Goal: Information Seeking & Learning: Learn about a topic

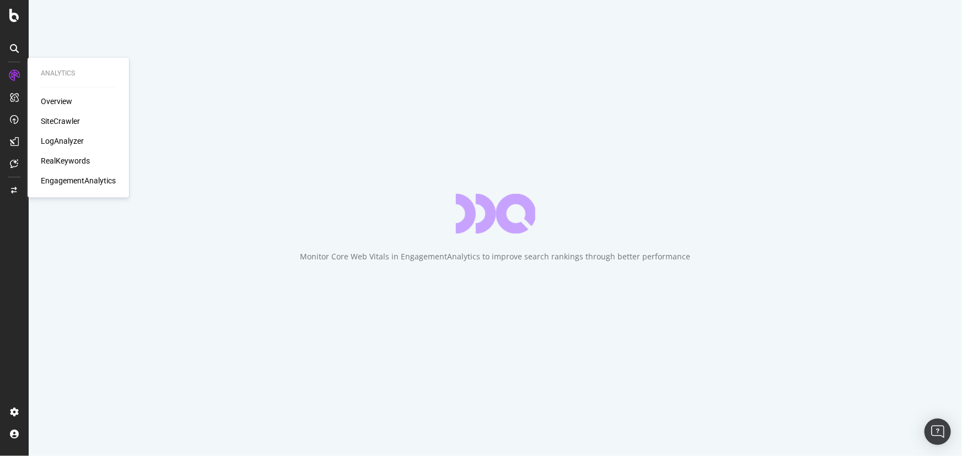
click at [49, 119] on div "SiteCrawler" at bounding box center [60, 121] width 39 height 11
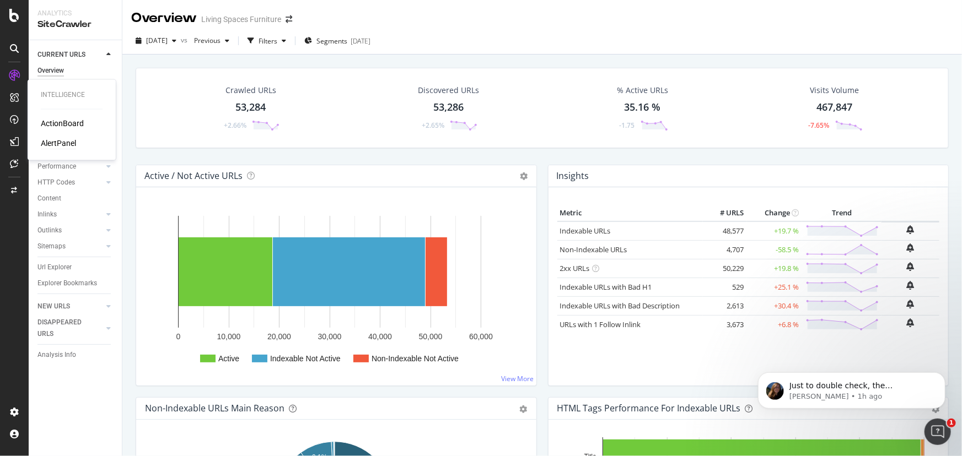
click at [56, 142] on div "AlertPanel" at bounding box center [58, 143] width 35 height 11
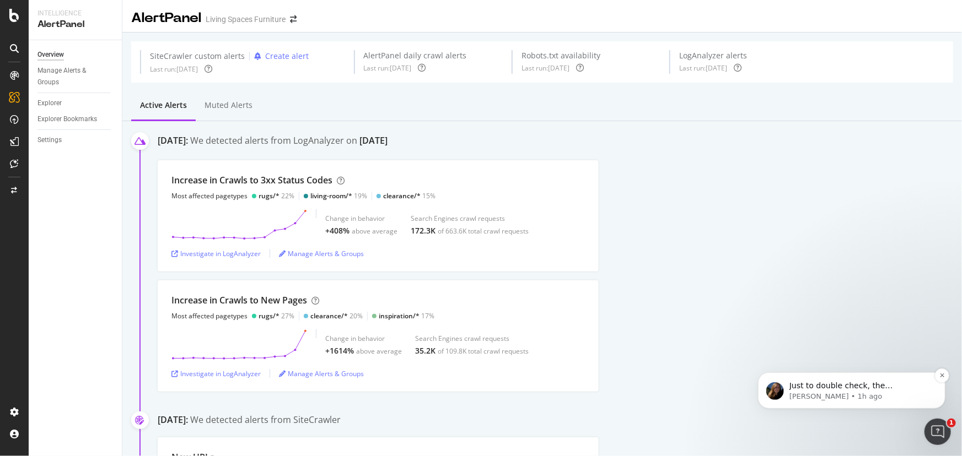
click at [876, 387] on span "Just to double check, the user/project slug are cut off and both are set to liv…" at bounding box center [857, 407] width 136 height 53
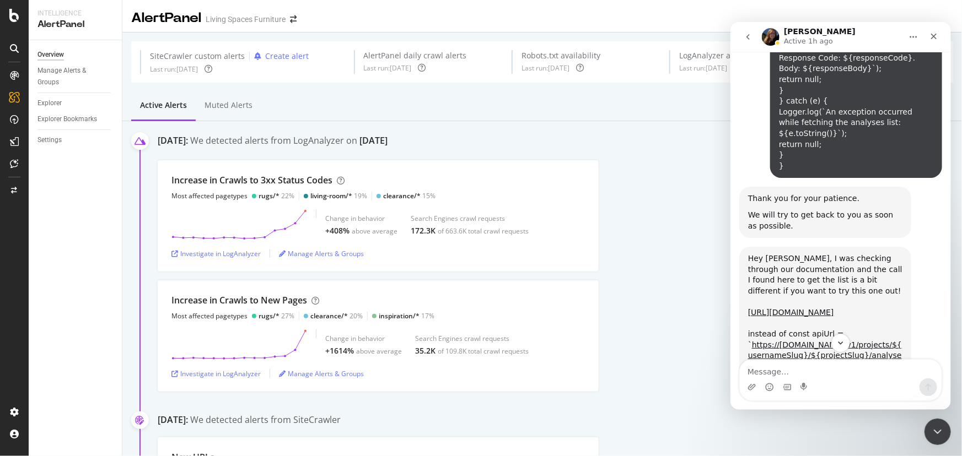
scroll to position [9526, 0]
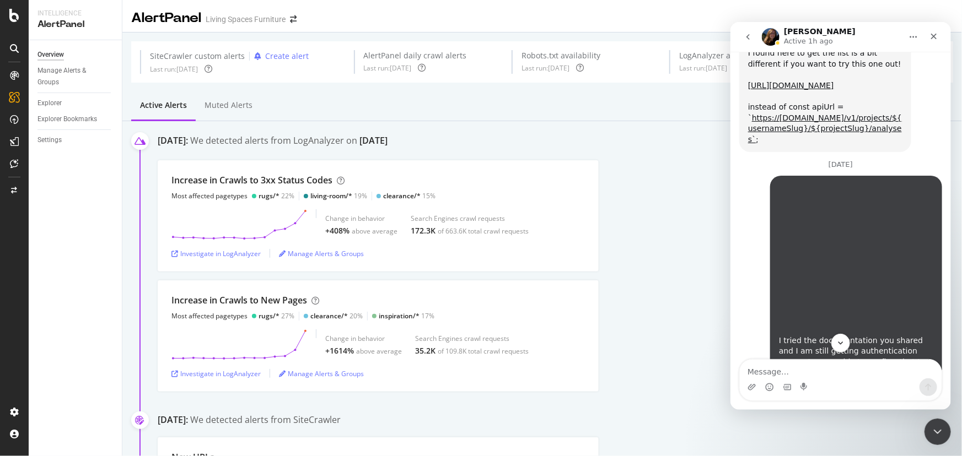
drag, startPoint x: 946, startPoint y: 79, endPoint x: 1688, endPoint y: 371, distance: 796.7
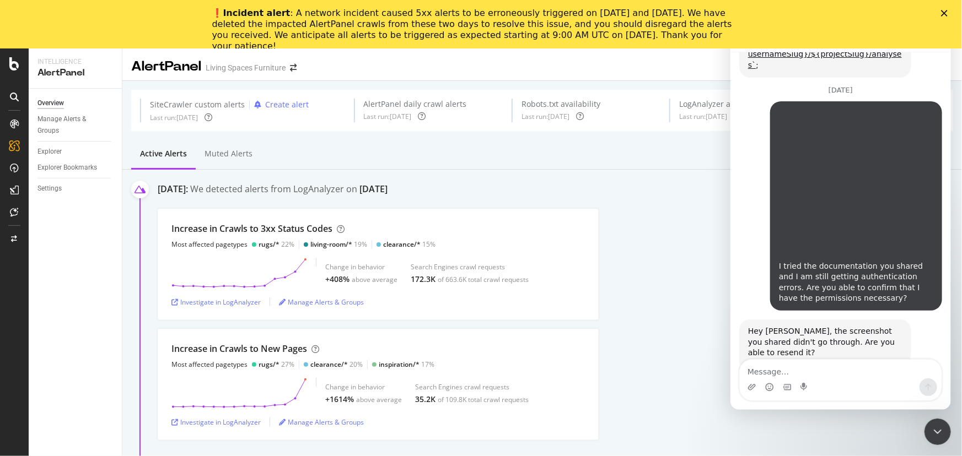
scroll to position [0, 0]
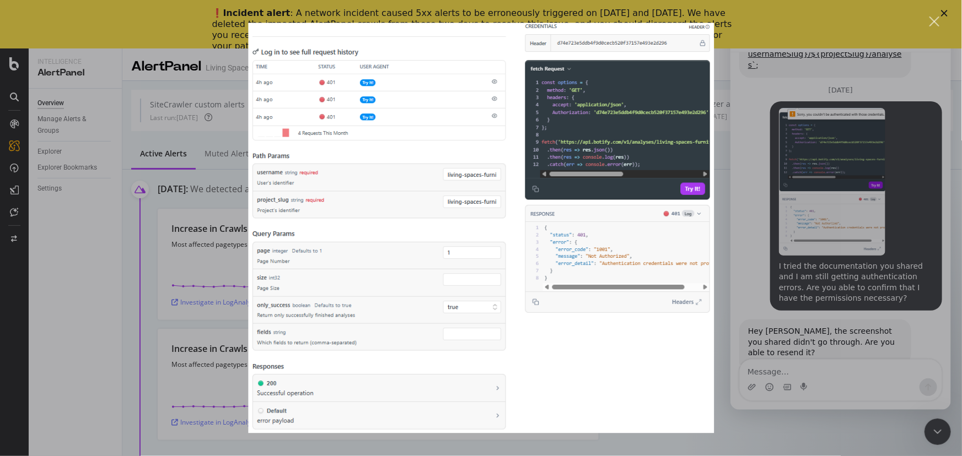
click at [916, 208] on div "Intercom messenger" at bounding box center [481, 228] width 962 height 456
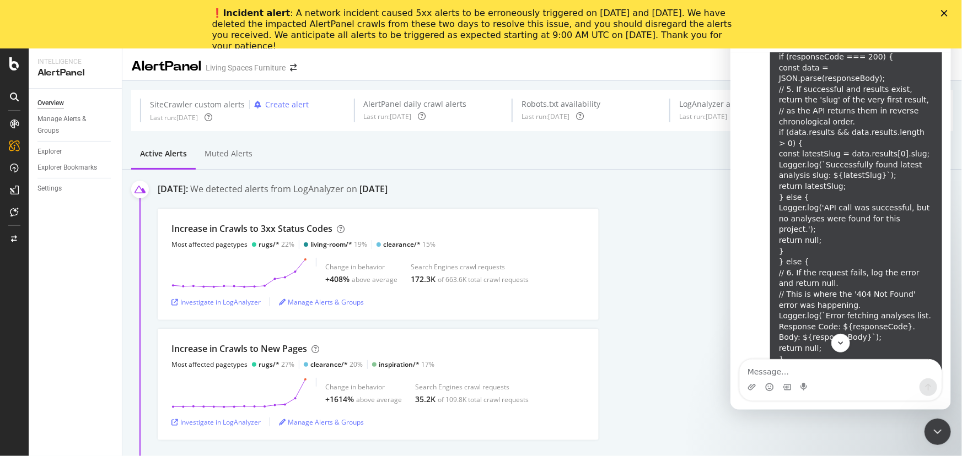
scroll to position [9099, 0]
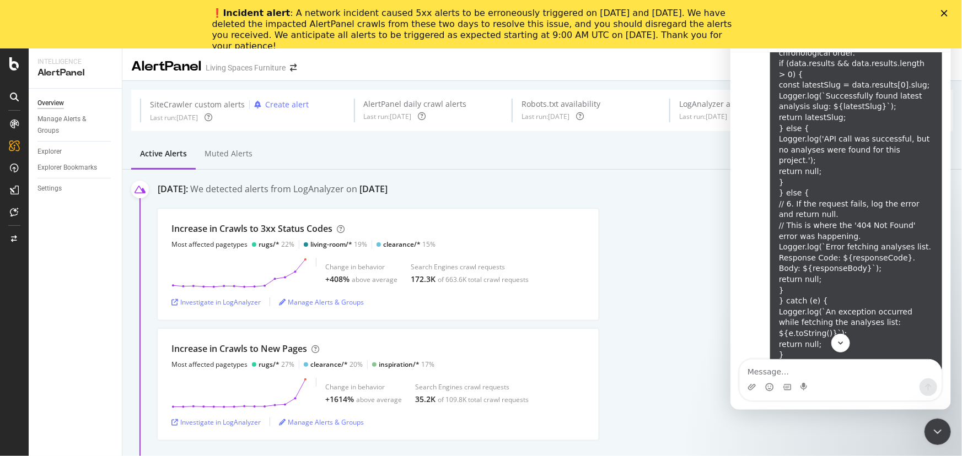
drag, startPoint x: 776, startPoint y: 193, endPoint x: 748, endPoint y: 180, distance: 30.6
copy link "[URL][DOMAIN_NAME]"
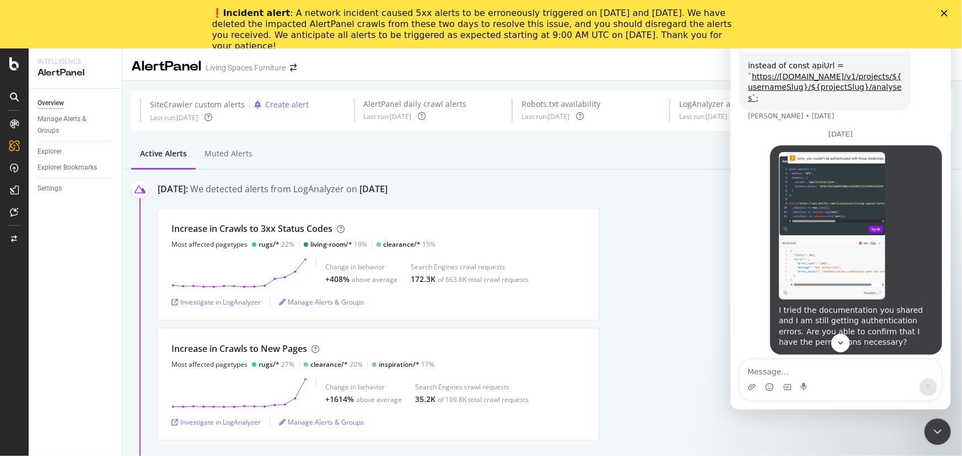
scroll to position [9612, 0]
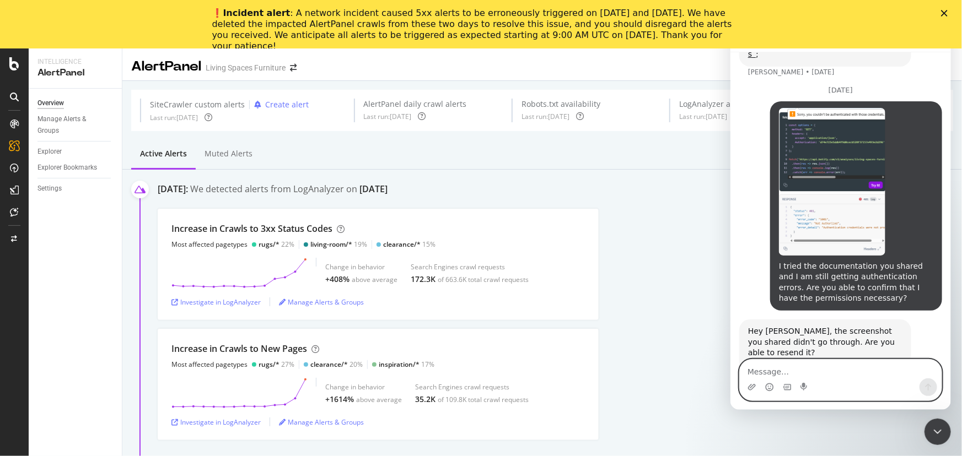
click at [793, 370] on textarea "Message…" at bounding box center [840, 368] width 202 height 19
paste textarea "const options = { method: 'GET', headers: { accept: 'application/json', Authori…"
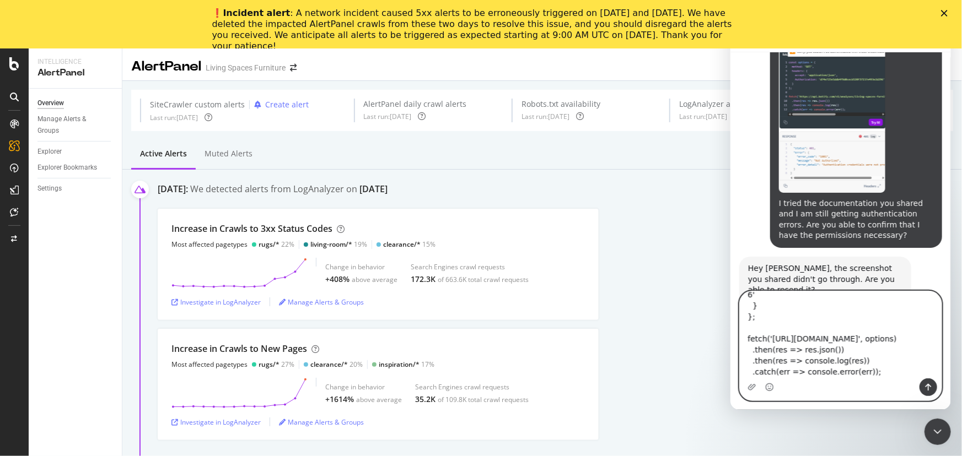
scroll to position [9680, 0]
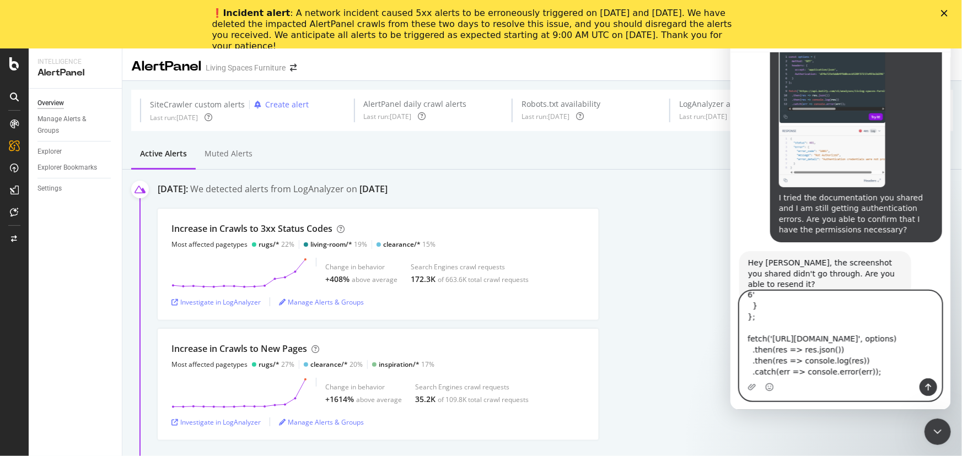
type textarea "const options = { method: 'GET', headers: { accept: 'application/json', Authori…"
click at [926, 385] on icon "Send a message…" at bounding box center [928, 387] width 6 height 7
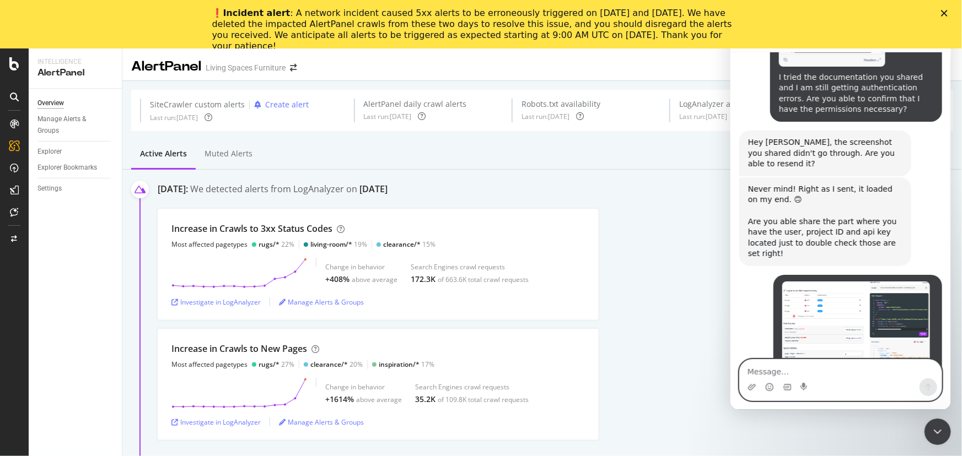
scroll to position [9801, 0]
click at [763, 373] on textarea "Message…" at bounding box center [840, 368] width 202 height 19
type textarea "f"
click at [866, 370] on textarea "copy from the fetch request in" at bounding box center [840, 368] width 202 height 19
paste textarea "[URL][DOMAIN_NAME]"
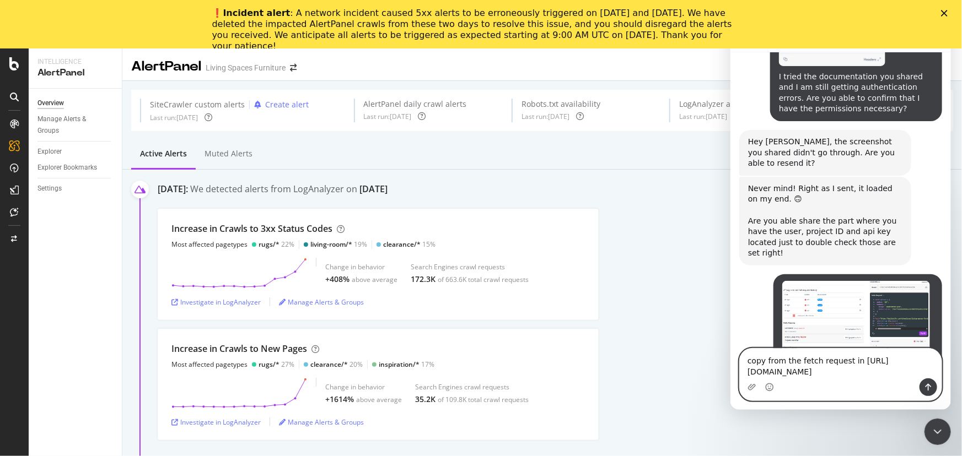
scroll to position [9823, 0]
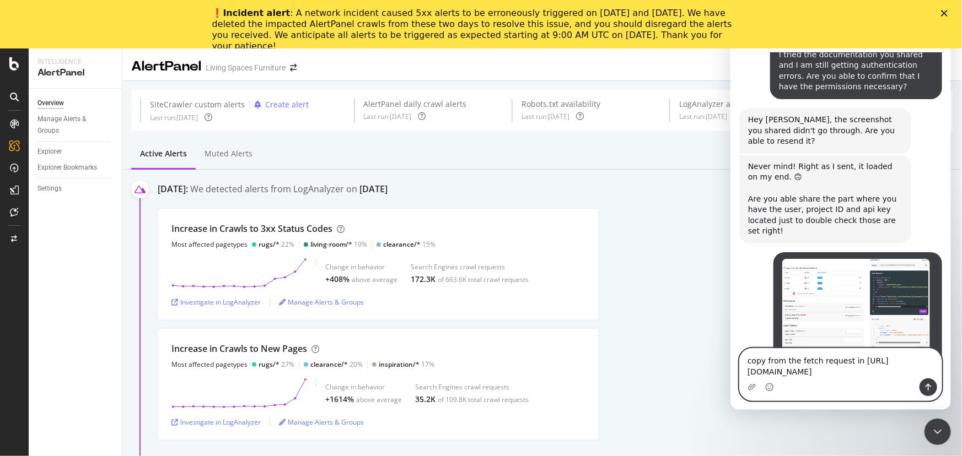
type textarea "copy from the fetch request in [URL][DOMAIN_NAME]"
click at [920, 383] on button "Send a message…" at bounding box center [928, 387] width 18 height 18
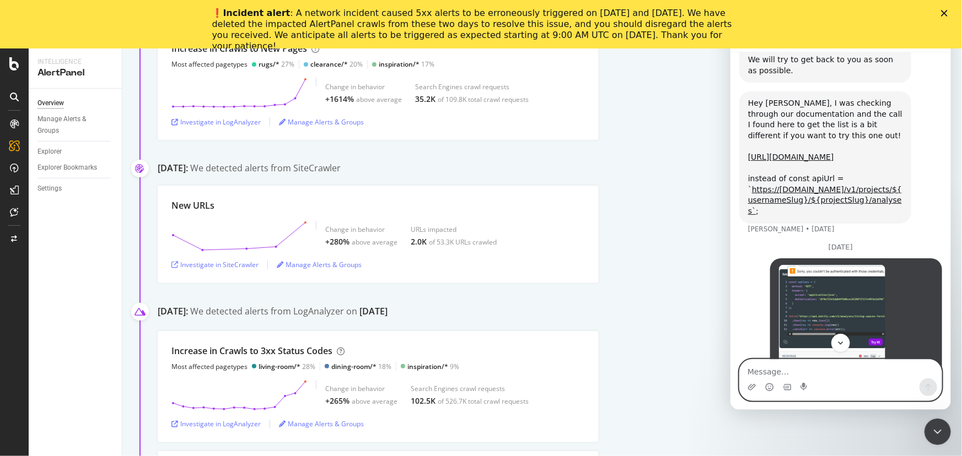
scroll to position [9347, 0]
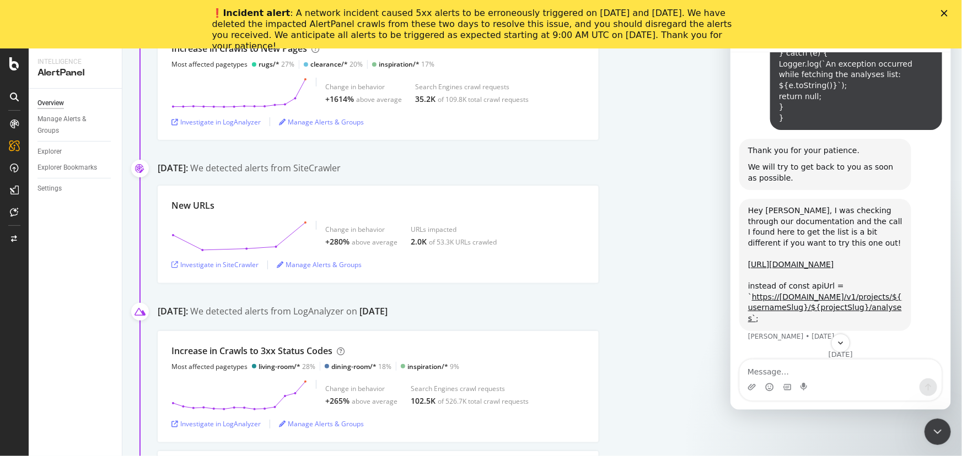
click at [940, 14] on div "❗️ Incident alert : A network incident caused 5xx alerts to be erroneously trig…" at bounding box center [481, 29] width 962 height 51
click at [944, 13] on polygon "Close" at bounding box center [944, 13] width 7 height 7
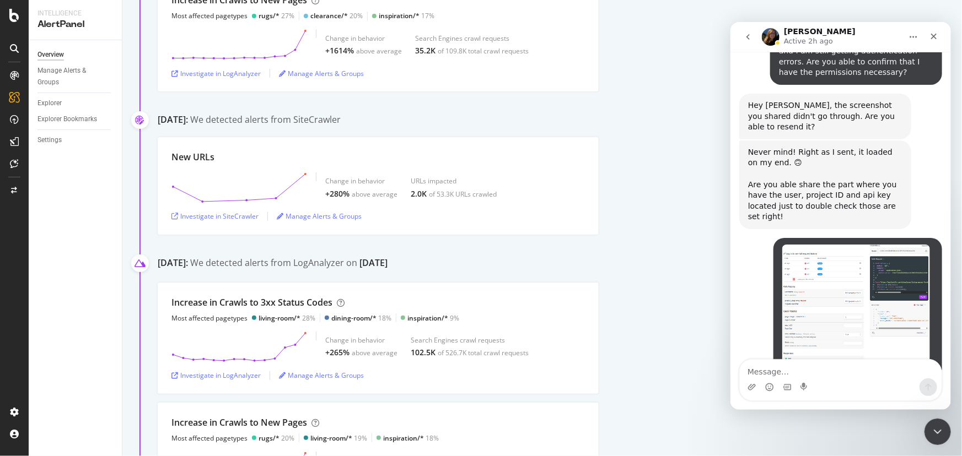
scroll to position [9848, 0]
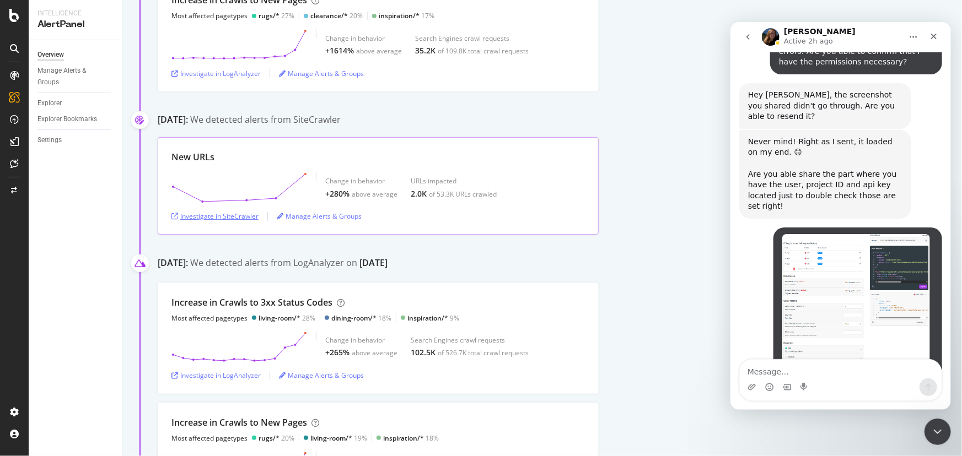
click at [214, 222] on div "Investigate in SiteCrawler" at bounding box center [214, 216] width 87 height 17
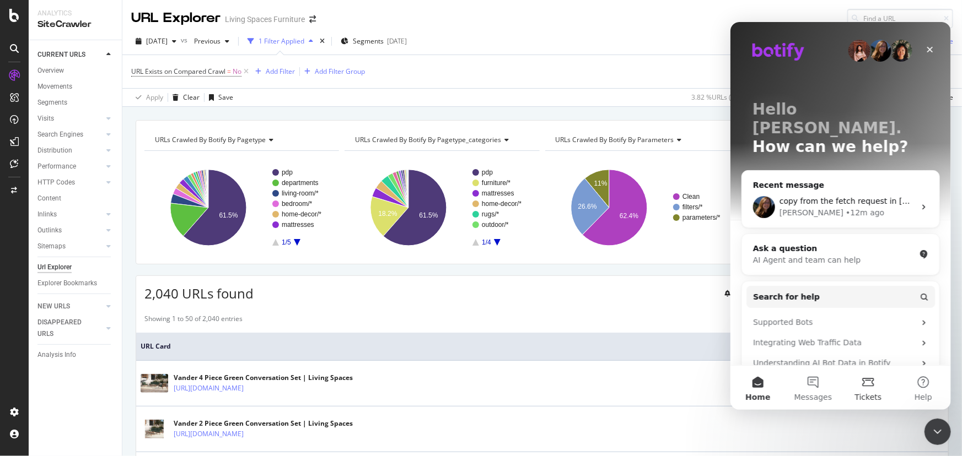
click at [873, 378] on button "Tickets" at bounding box center [867, 387] width 55 height 44
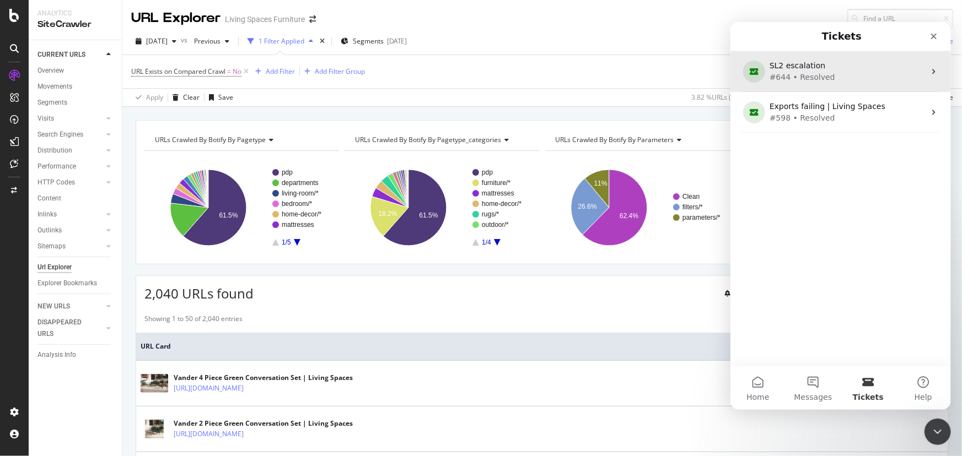
click at [809, 75] on div "#644 • Resolved" at bounding box center [838, 77] width 138 height 12
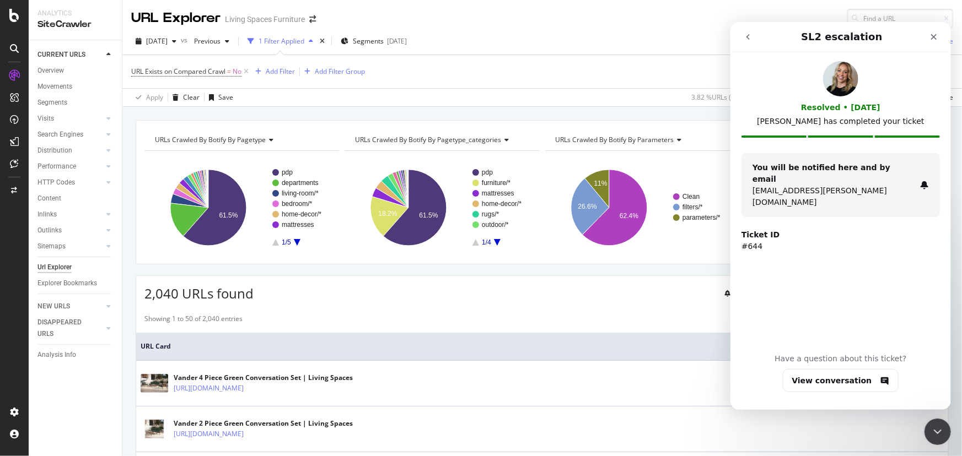
click at [748, 31] on button "go back" at bounding box center [747, 36] width 21 height 21
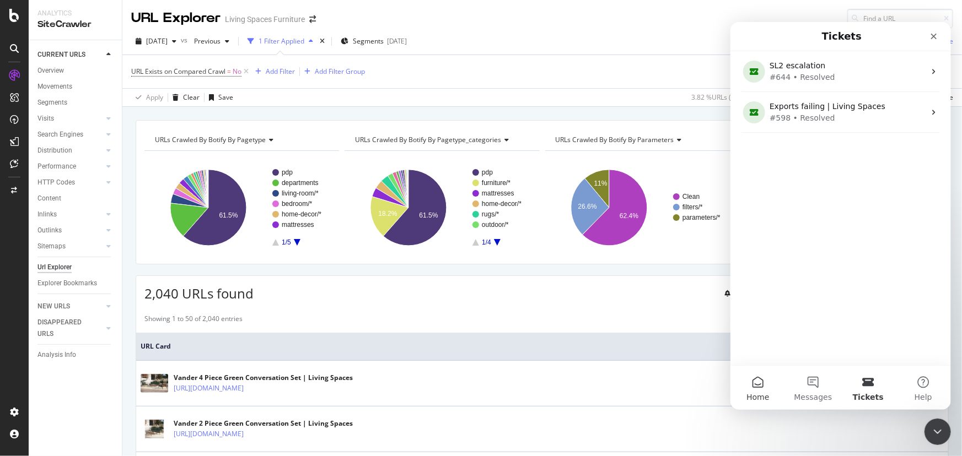
click at [762, 382] on button "Home" at bounding box center [757, 387] width 55 height 44
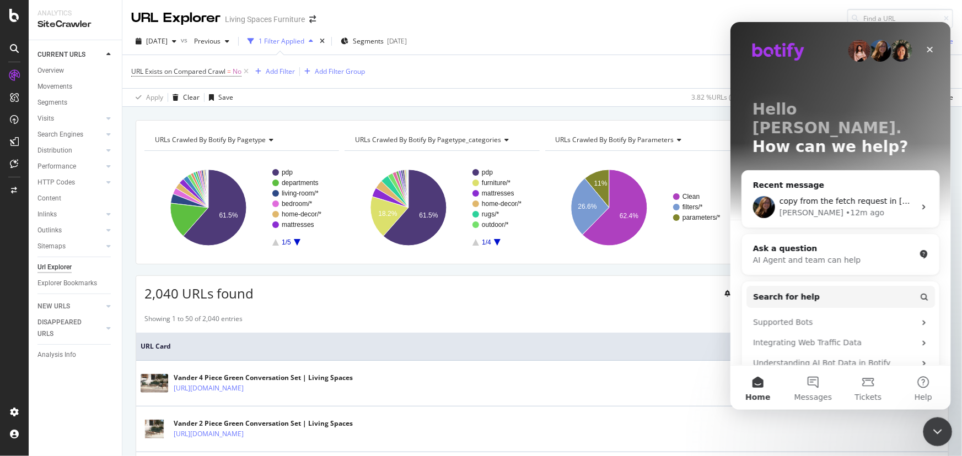
click at [935, 428] on icon "Close Intercom Messenger" at bounding box center [935, 430] width 13 height 13
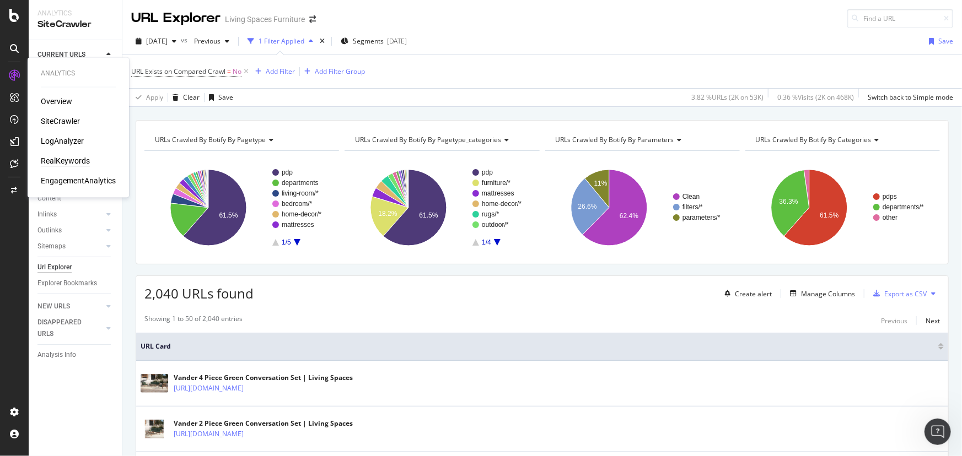
click at [71, 159] on div "RealKeywords" at bounding box center [65, 161] width 49 height 11
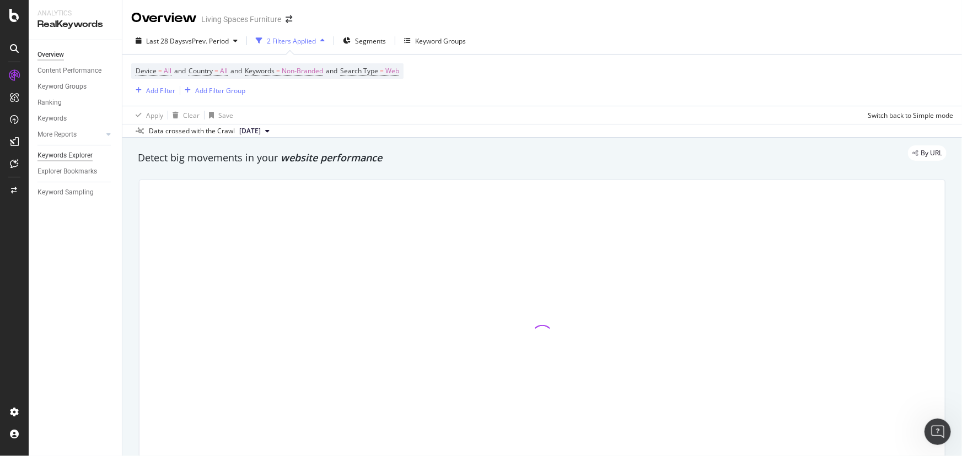
click at [63, 153] on div "Keywords Explorer" at bounding box center [64, 156] width 55 height 12
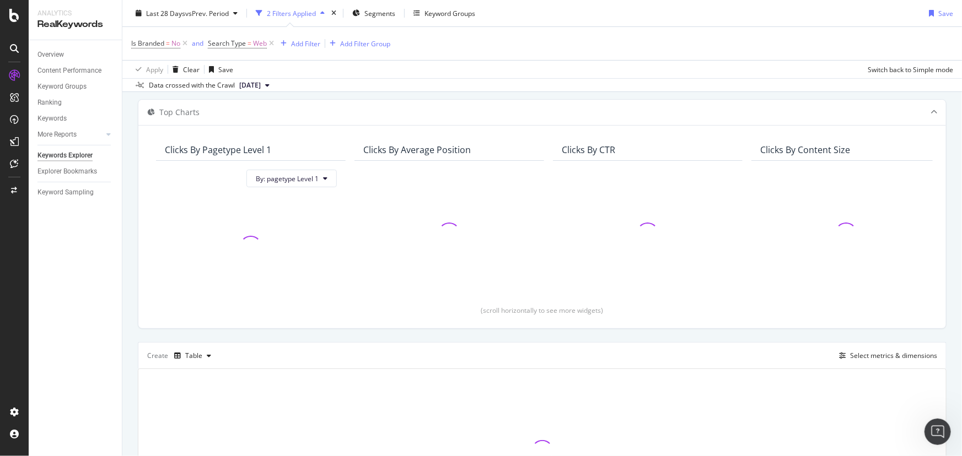
scroll to position [100, 0]
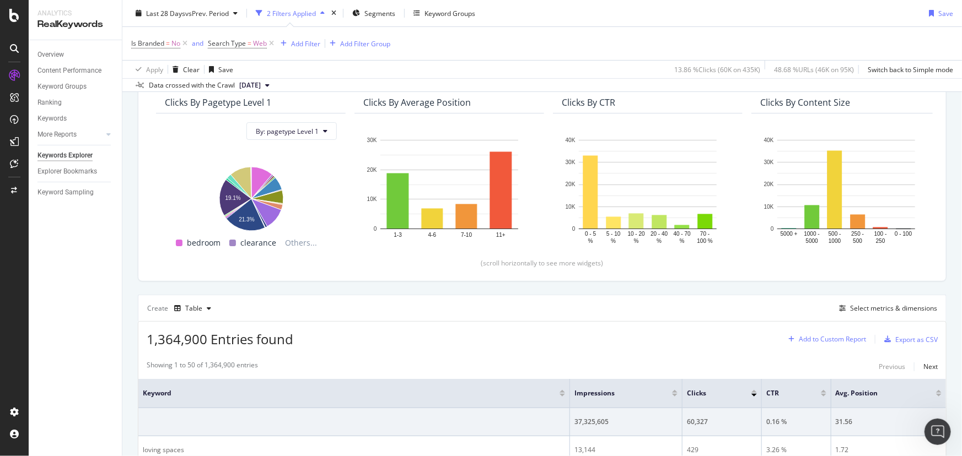
click at [826, 343] on div "Add to Custom Report" at bounding box center [825, 339] width 82 height 17
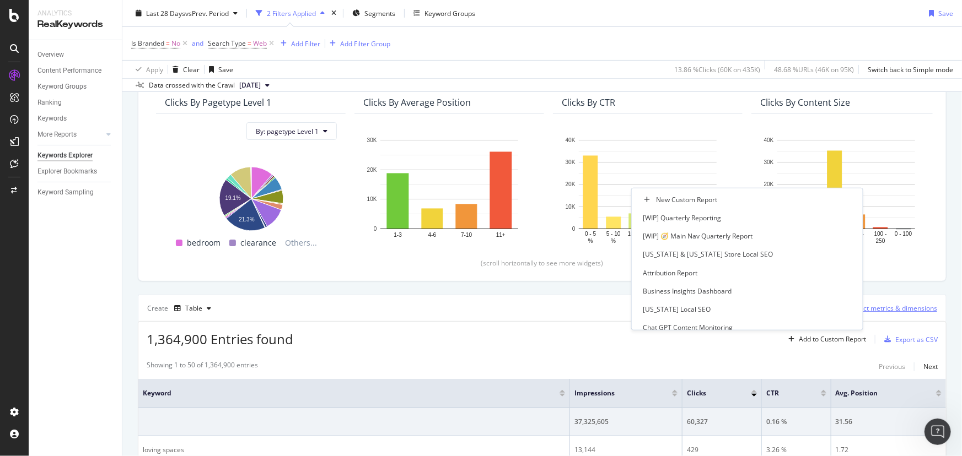
click at [880, 306] on div "Select metrics & dimensions" at bounding box center [893, 308] width 87 height 9
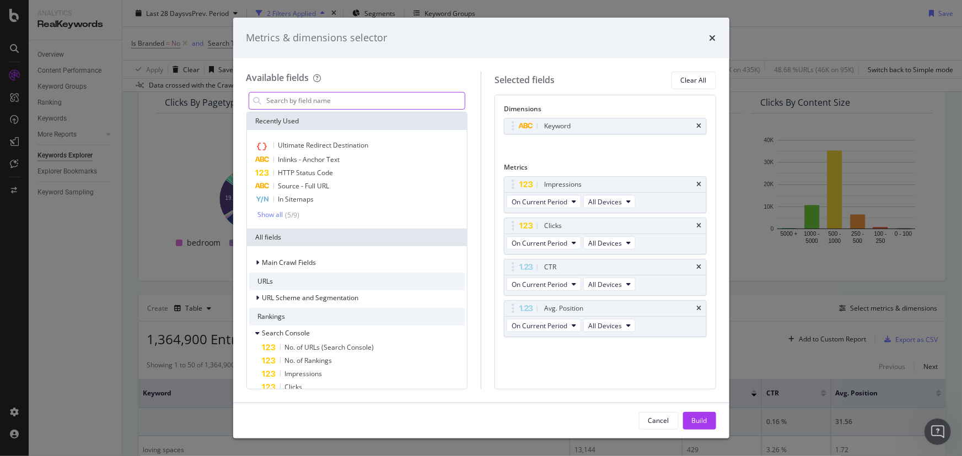
click at [331, 96] on input "modal" at bounding box center [366, 101] width 200 height 17
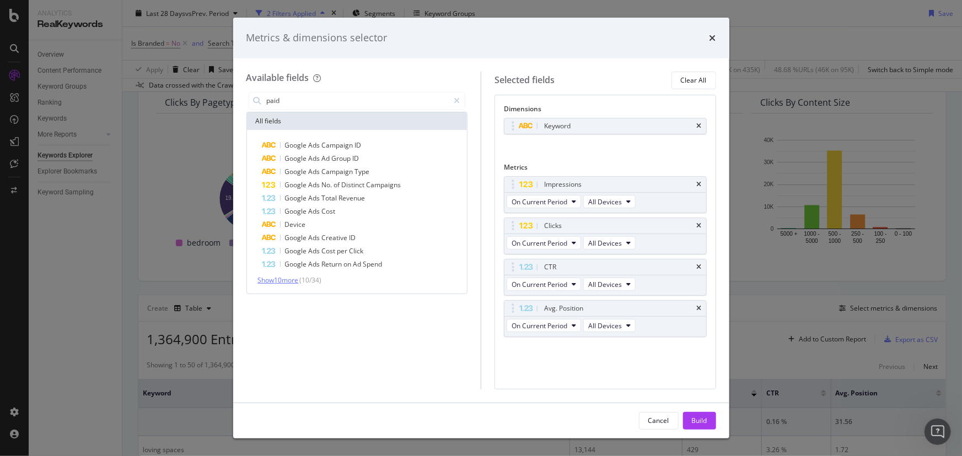
type input "paid"
click at [294, 279] on span "Show 10 more" at bounding box center [278, 280] width 41 height 9
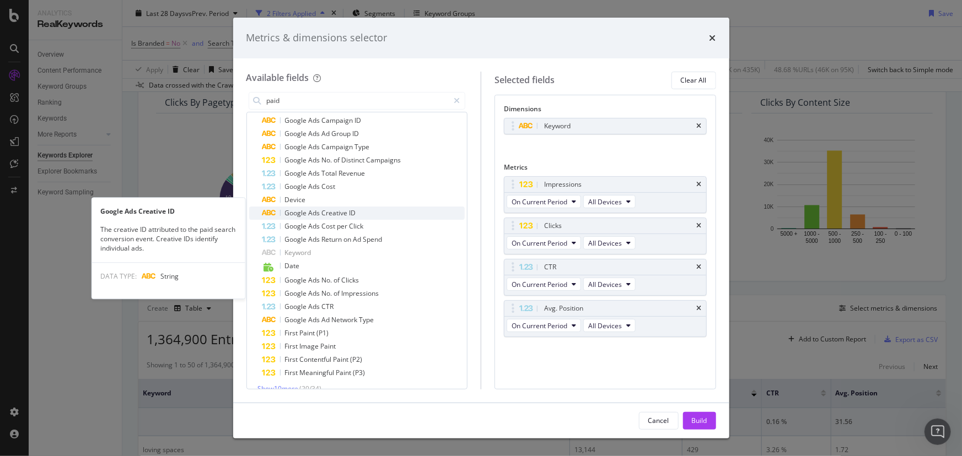
scroll to position [37, 0]
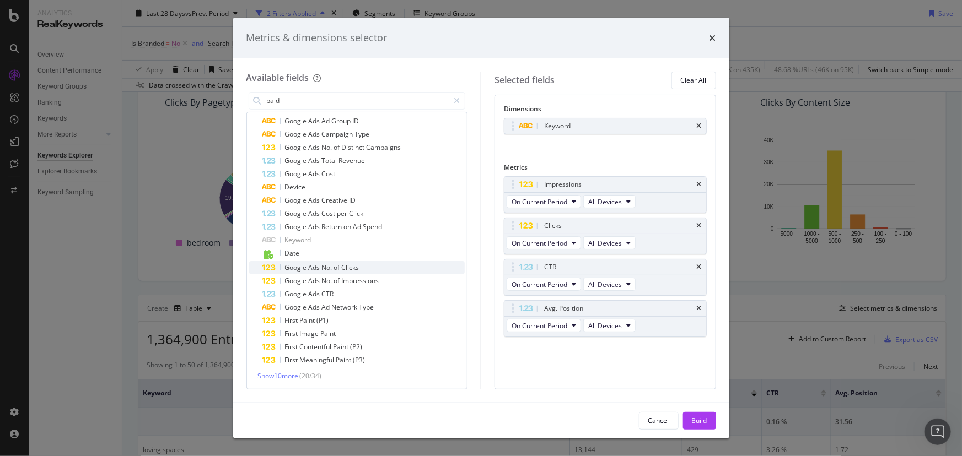
click at [405, 267] on div "Google Ads No. of Clicks" at bounding box center [363, 267] width 203 height 13
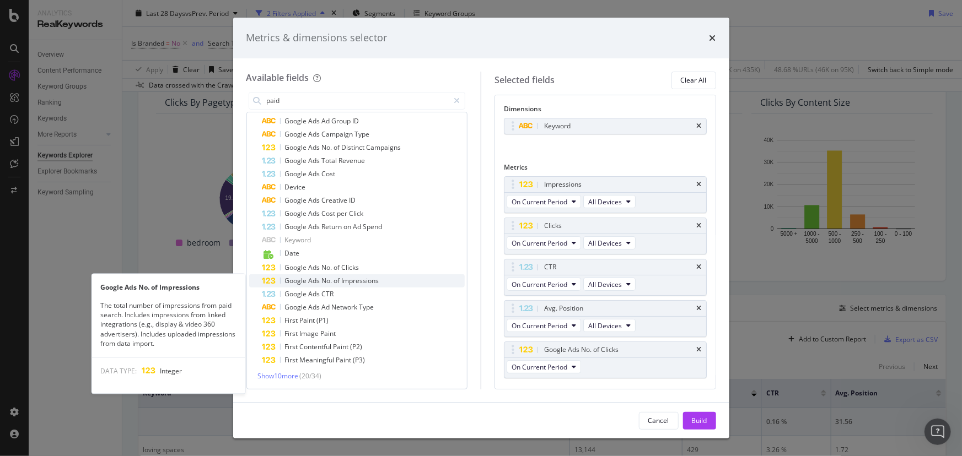
click at [365, 282] on span "Impressions" at bounding box center [360, 280] width 37 height 9
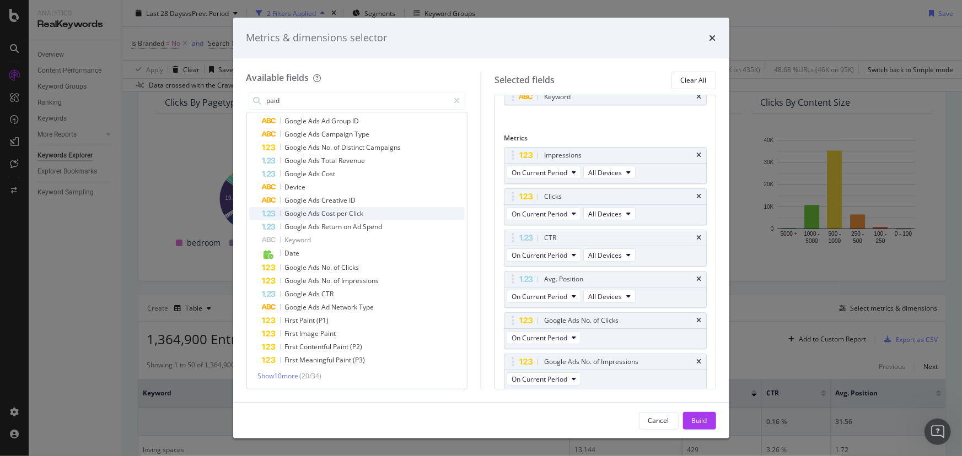
click at [347, 214] on span "per" at bounding box center [343, 213] width 12 height 9
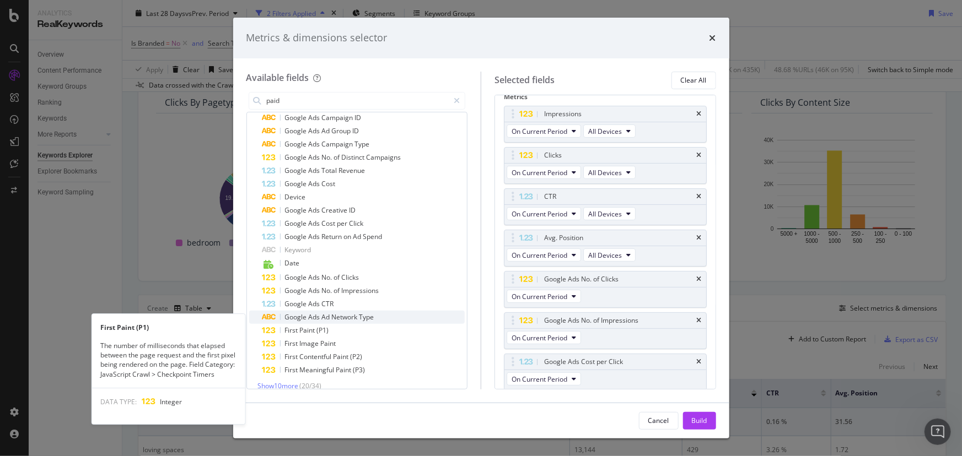
scroll to position [37, 0]
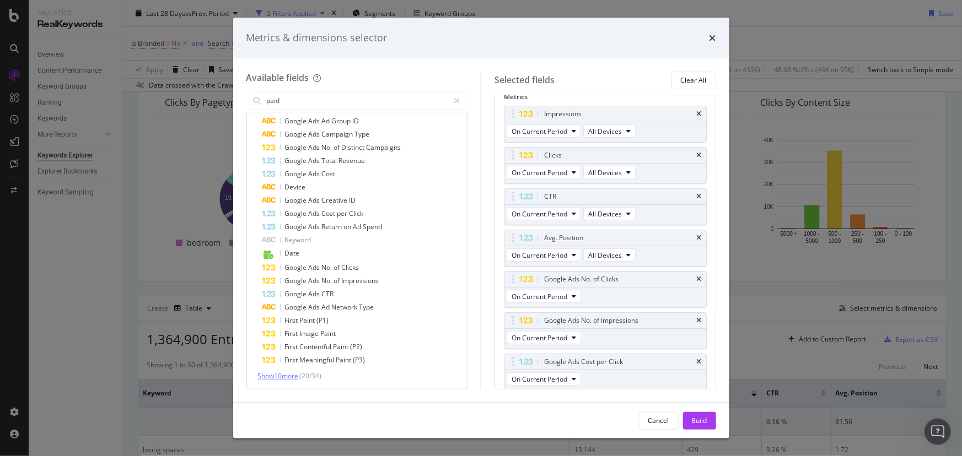
click at [279, 379] on span "Show 10 more" at bounding box center [278, 375] width 41 height 9
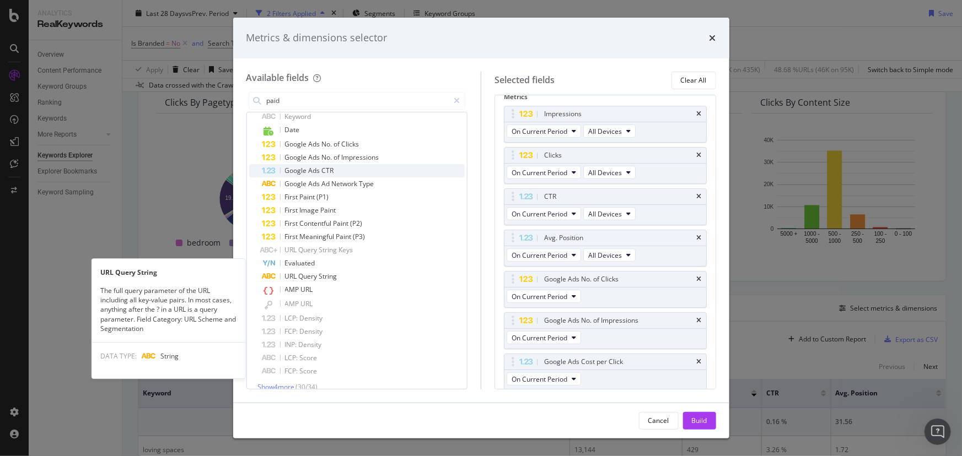
scroll to position [171, 0]
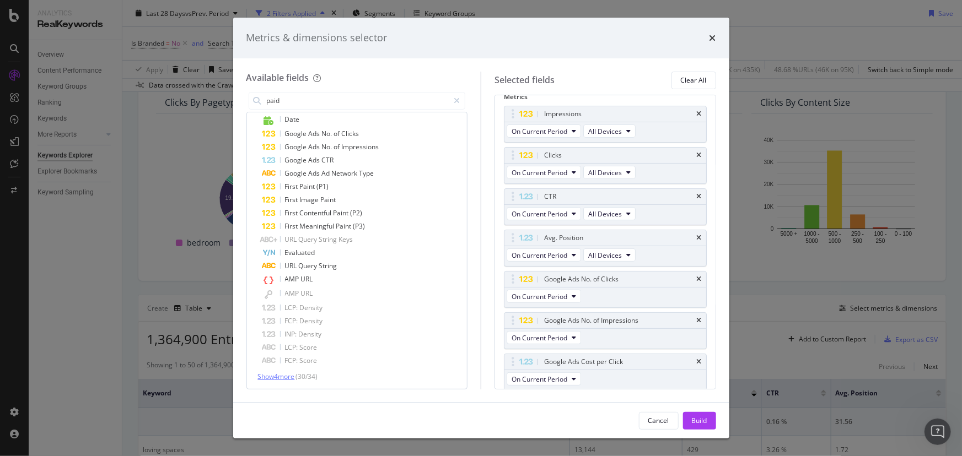
click at [286, 375] on span "Show 4 more" at bounding box center [276, 376] width 37 height 9
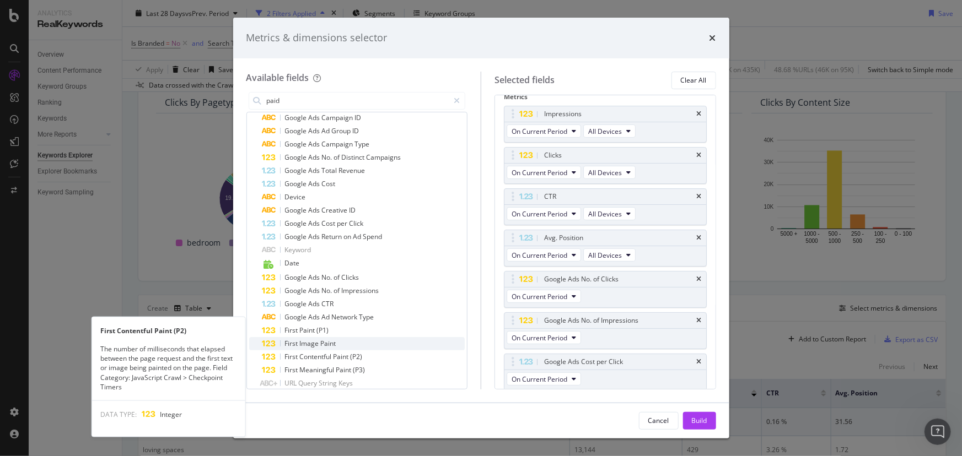
scroll to position [0, 0]
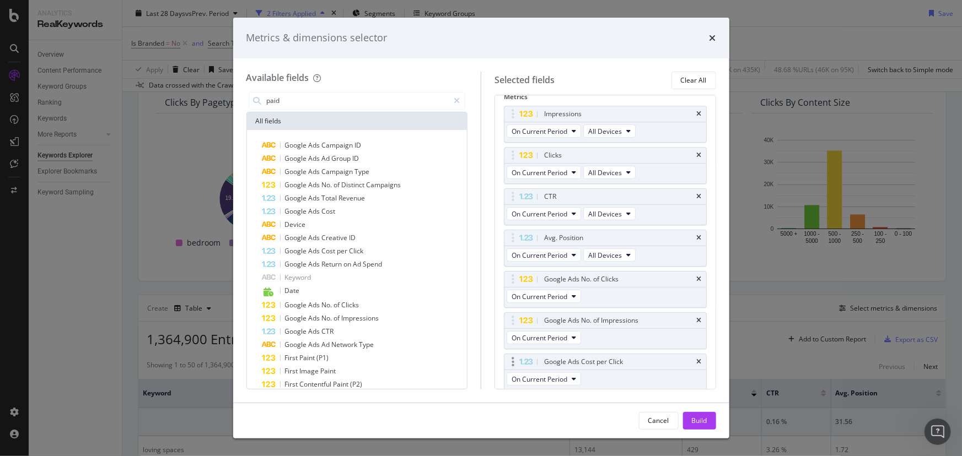
click at [694, 360] on div "Google Ads Cost per Click" at bounding box center [605, 361] width 202 height 15
click at [697, 362] on icon "times" at bounding box center [699, 362] width 5 height 7
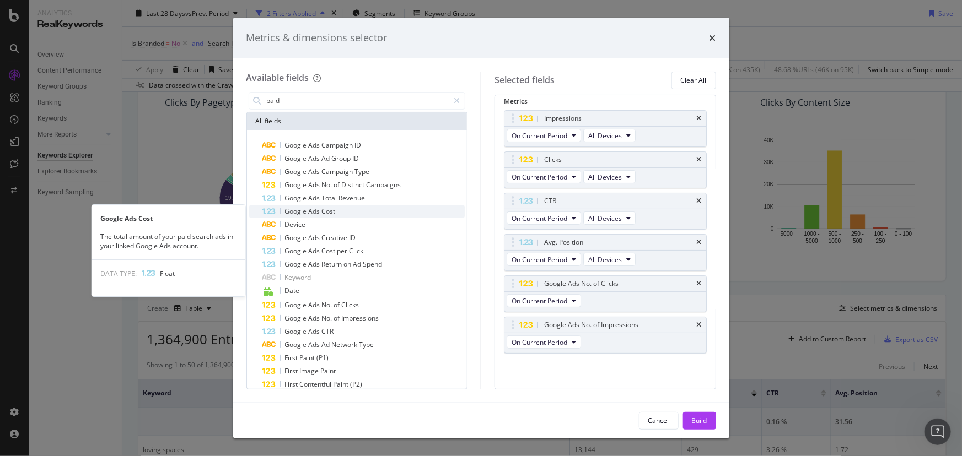
click at [319, 210] on span "Ads" at bounding box center [315, 211] width 13 height 9
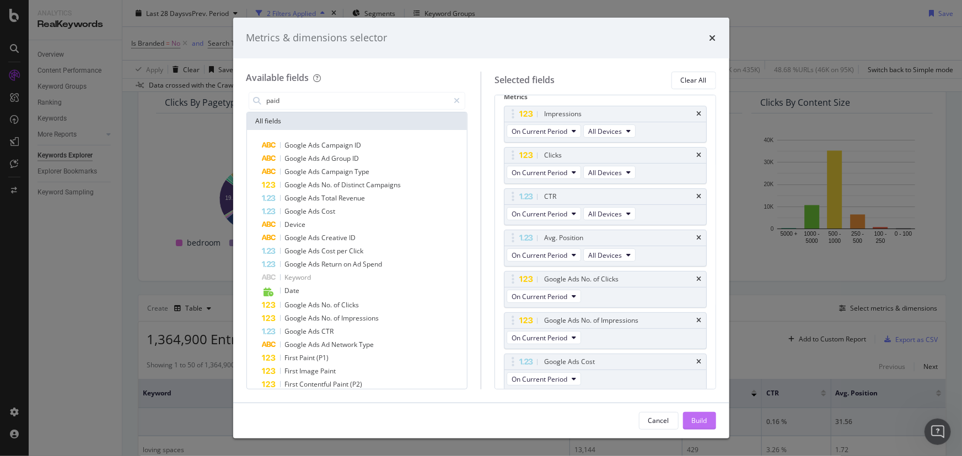
click at [702, 420] on div "Build" at bounding box center [699, 420] width 15 height 9
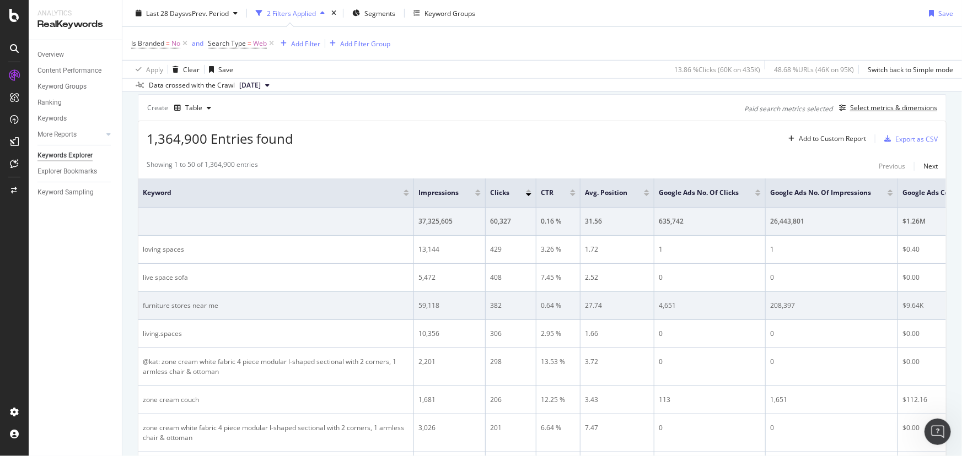
scroll to position [0, 38]
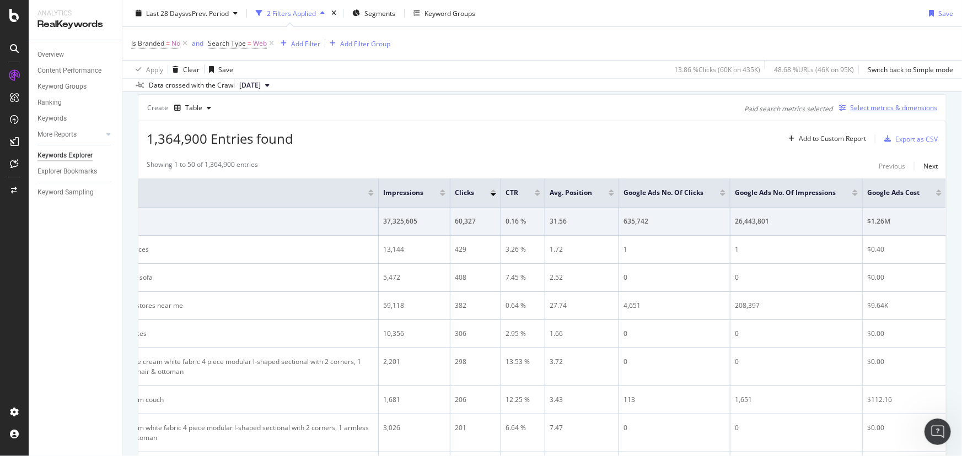
click at [872, 109] on div "Select metrics & dimensions" at bounding box center [893, 107] width 87 height 9
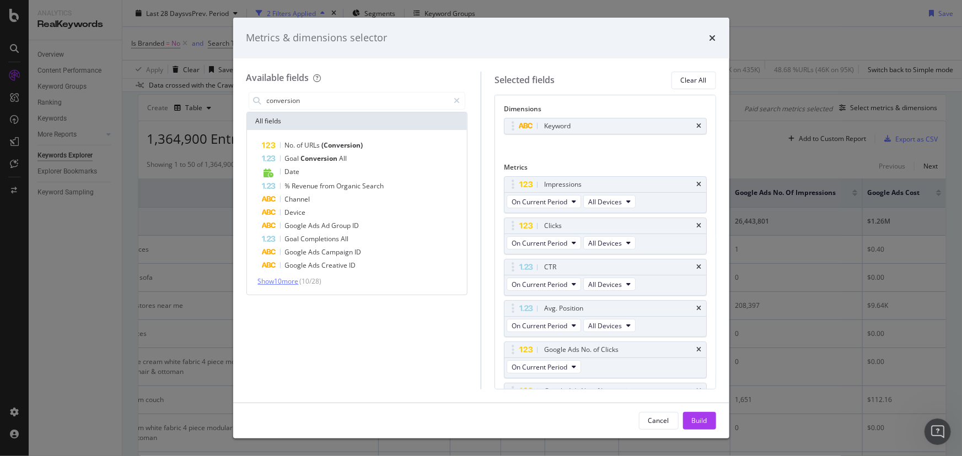
type input "conversion"
click at [287, 283] on span "Show 10 more" at bounding box center [278, 281] width 41 height 9
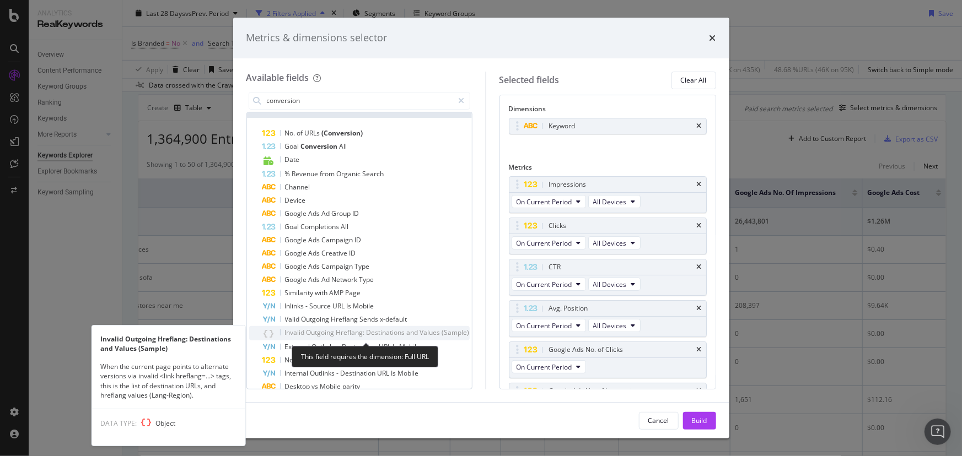
scroll to position [0, 0]
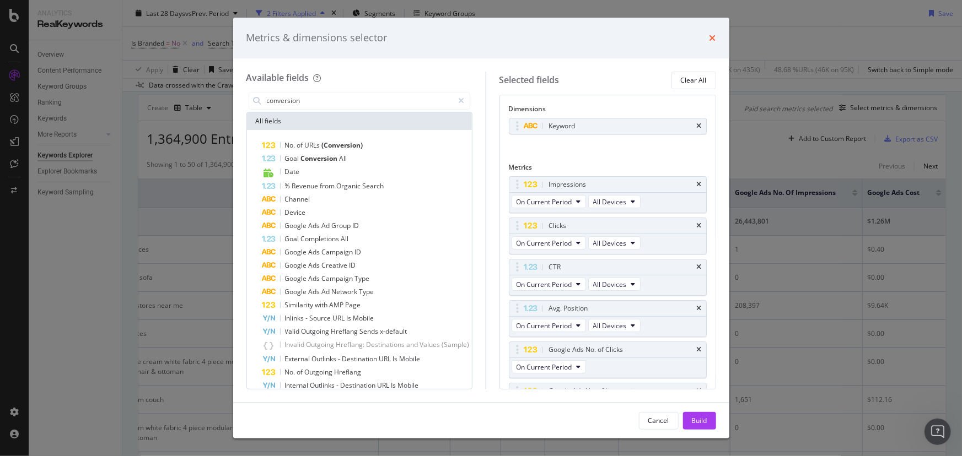
click at [711, 37] on icon "times" at bounding box center [712, 38] width 7 height 9
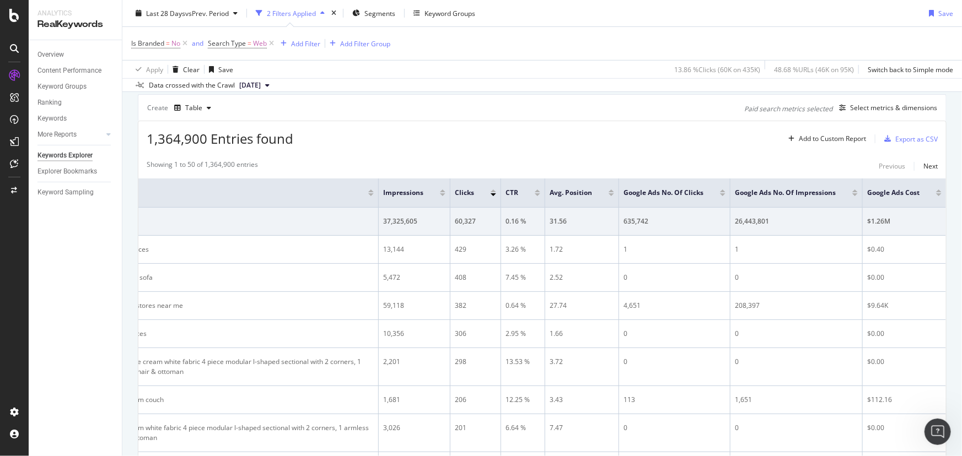
click at [720, 194] on div at bounding box center [723, 194] width 6 height 3
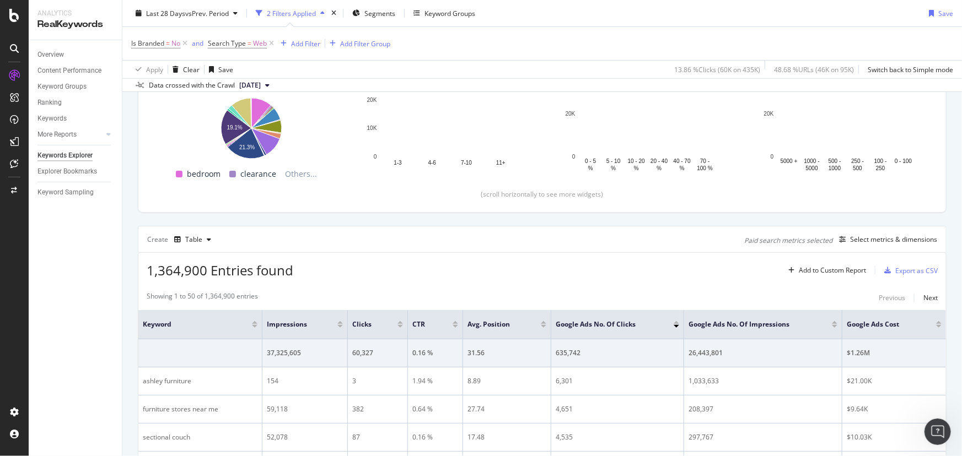
scroll to position [300, 0]
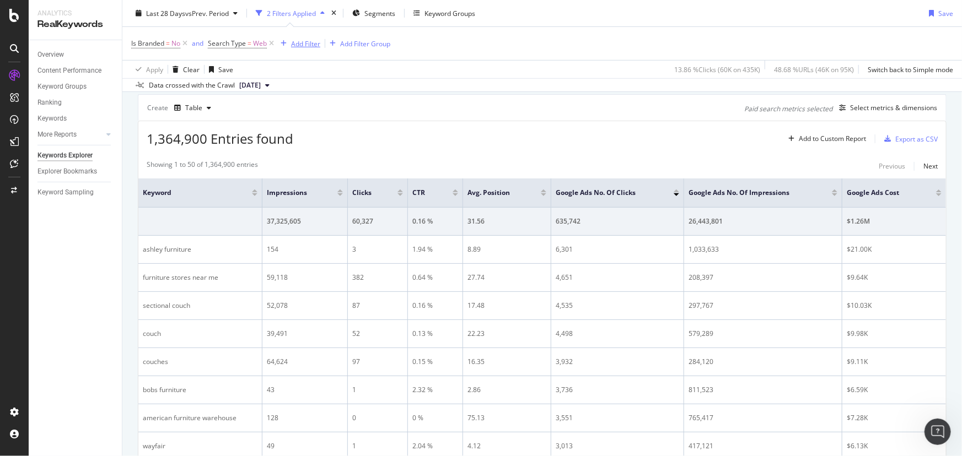
click at [317, 45] on div "Add Filter" at bounding box center [305, 43] width 29 height 9
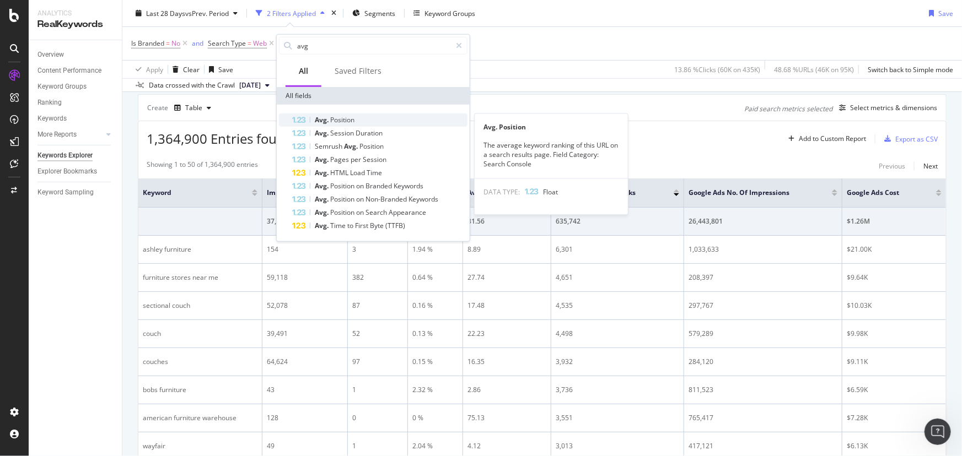
type input "avg"
click at [350, 118] on span "Position" at bounding box center [342, 119] width 24 height 9
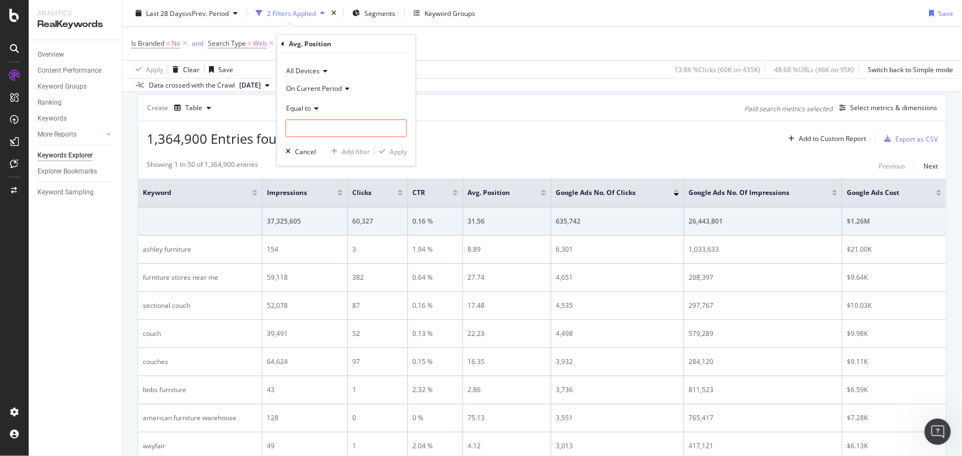
click at [306, 111] on span "Equal to" at bounding box center [298, 108] width 25 height 9
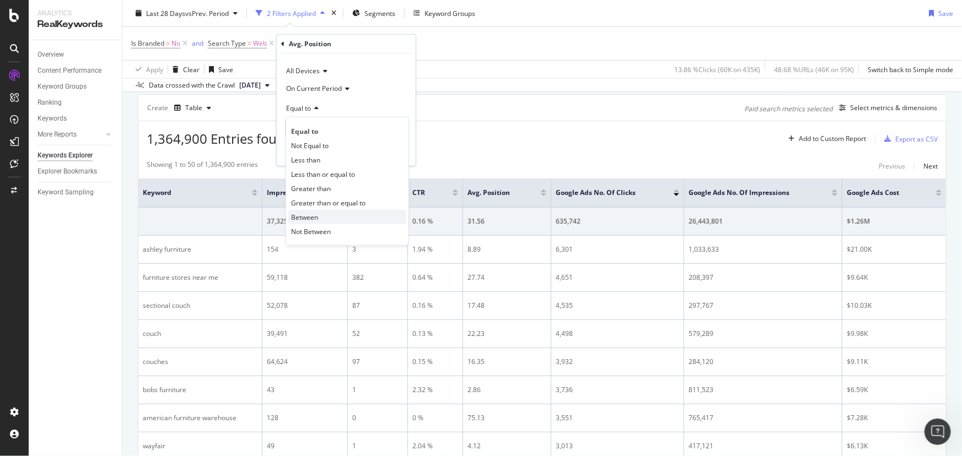
click at [302, 211] on div "Between" at bounding box center [347, 217] width 118 height 14
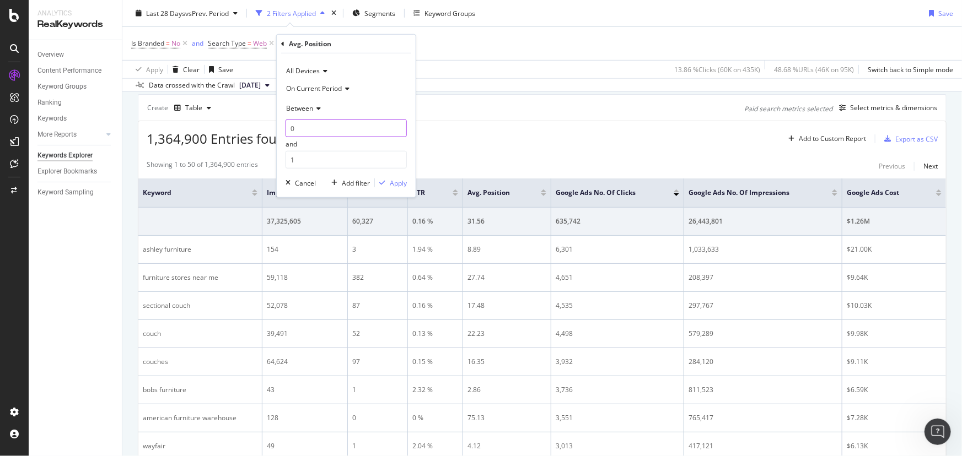
click at [303, 131] on input "0" at bounding box center [345, 129] width 121 height 18
type input "6"
click at [324, 165] on input "1" at bounding box center [345, 160] width 121 height 18
type input "20"
click at [391, 182] on div "Apply" at bounding box center [398, 183] width 17 height 9
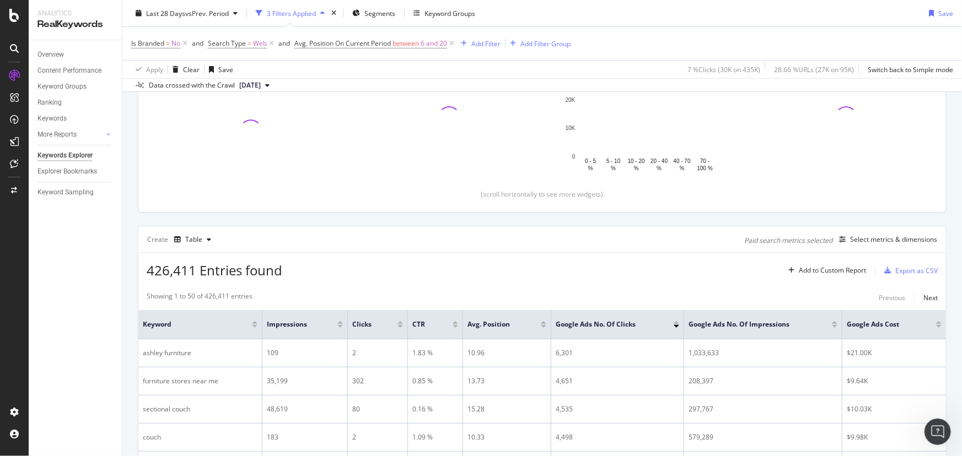
scroll to position [300, 0]
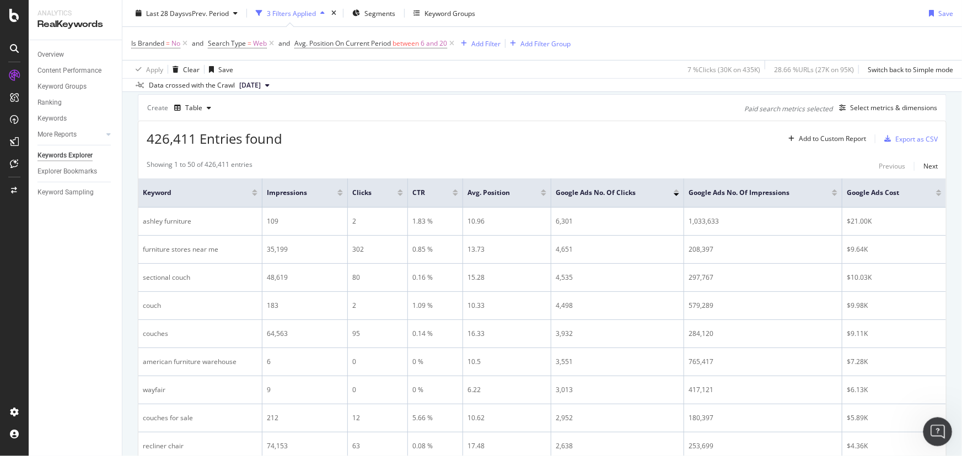
click at [928, 423] on div "Open Intercom Messenger" at bounding box center [936, 430] width 36 height 36
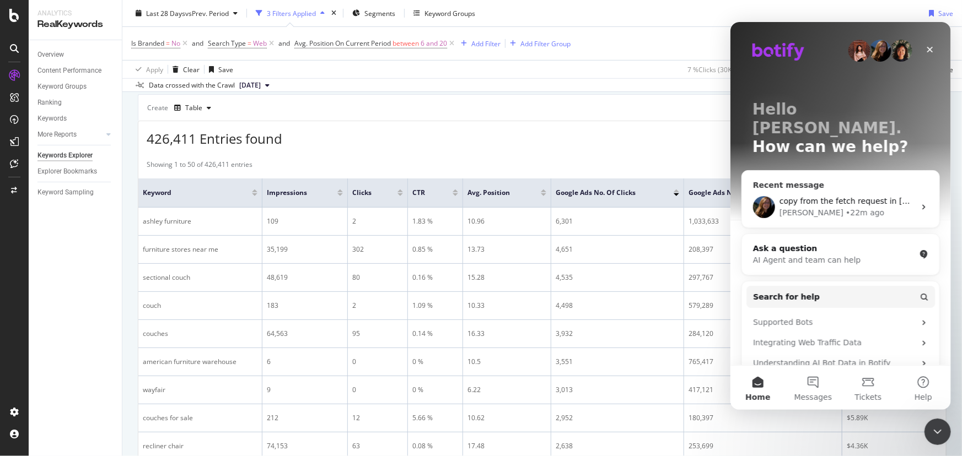
click at [874, 207] on div "[PERSON_NAME] • 22m ago" at bounding box center [847, 213] width 136 height 12
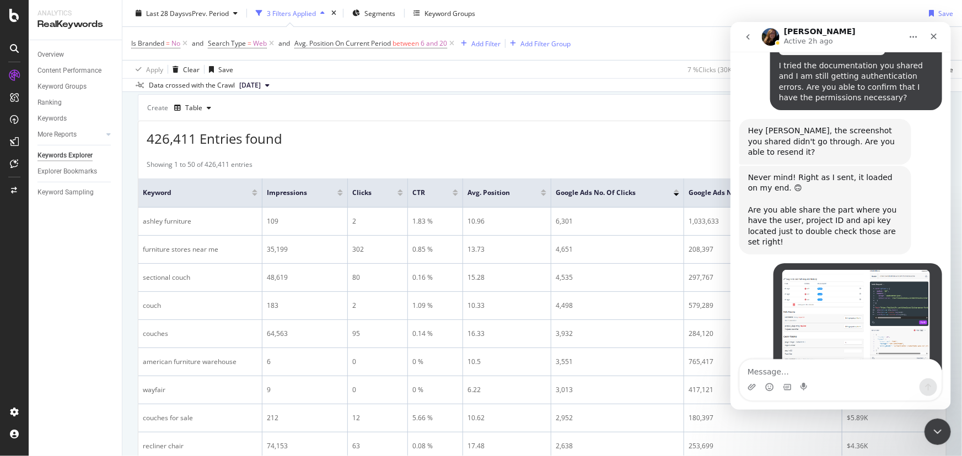
scroll to position [9837, 0]
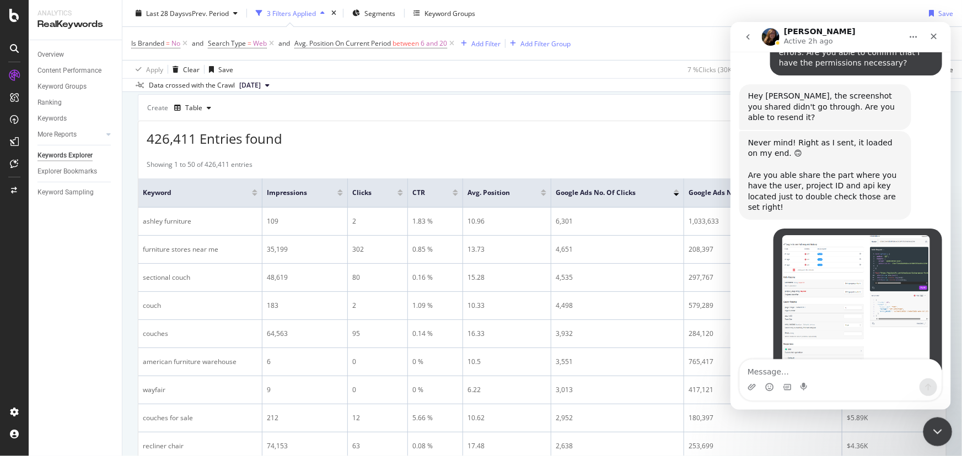
click at [933, 435] on icon "Close Intercom Messenger" at bounding box center [935, 430] width 13 height 13
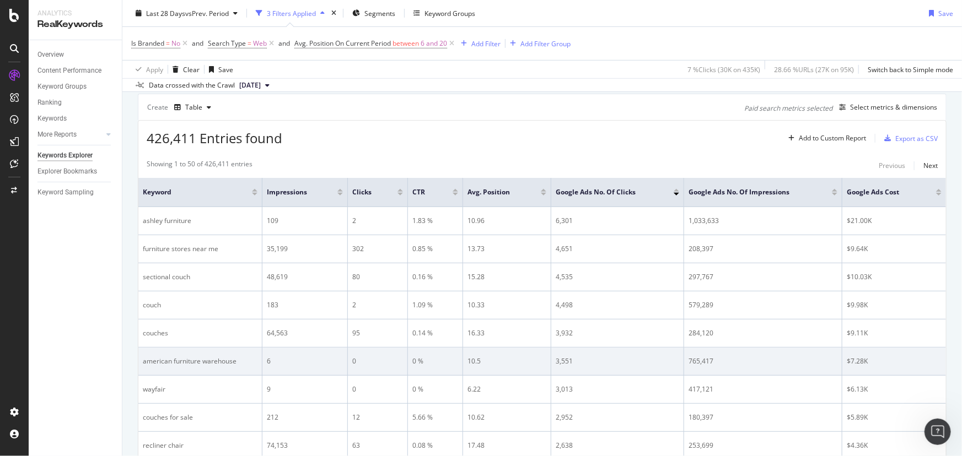
scroll to position [300, 0]
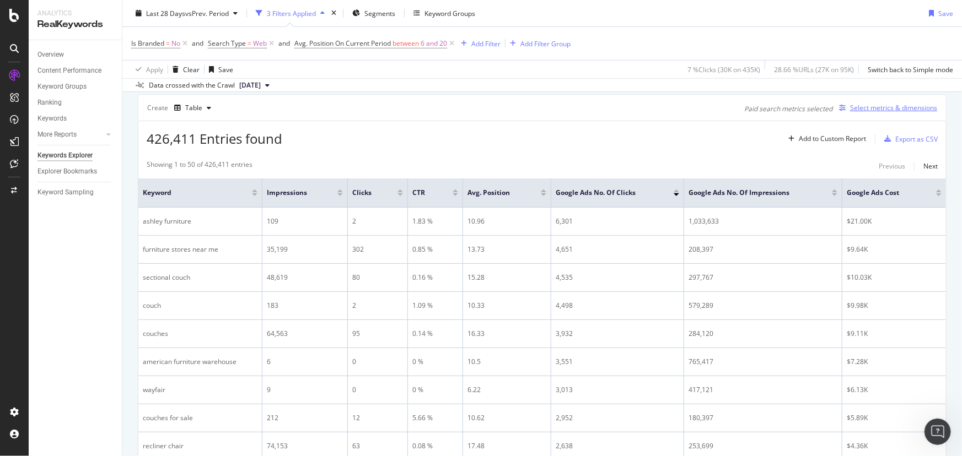
click at [883, 111] on div "Select metrics & dimensions" at bounding box center [893, 107] width 87 height 9
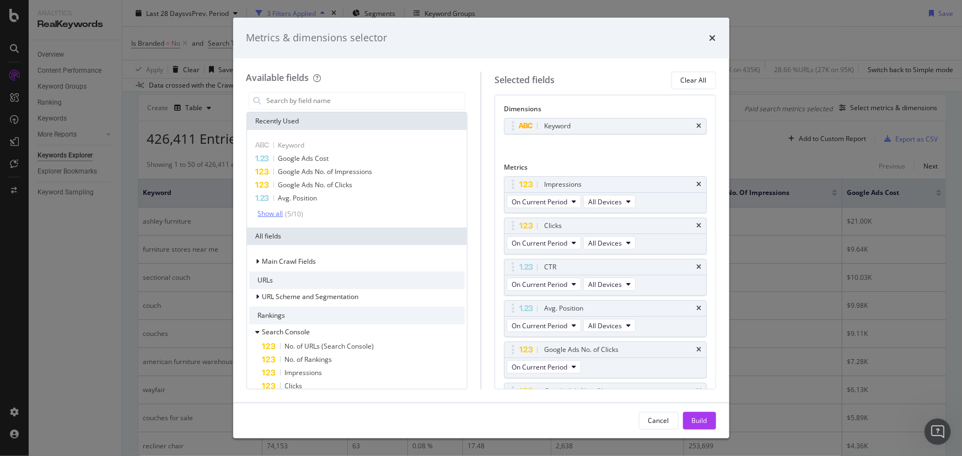
click at [273, 218] on div "Show all ( 5 / 10 )" at bounding box center [281, 213] width 46 height 9
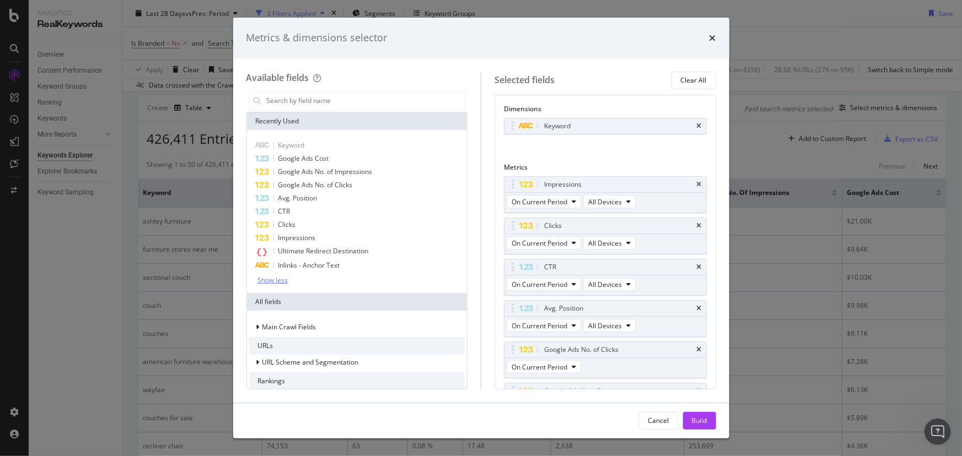
click at [276, 280] on div "Show less" at bounding box center [273, 281] width 30 height 8
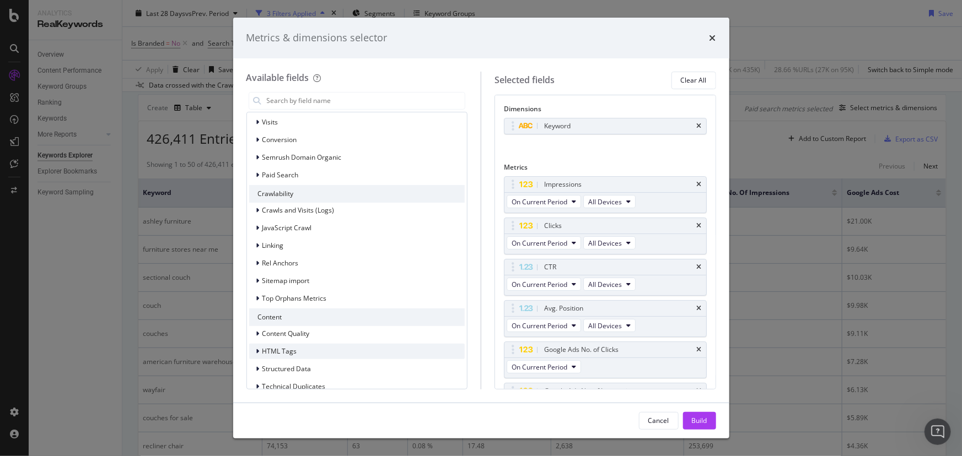
scroll to position [964, 0]
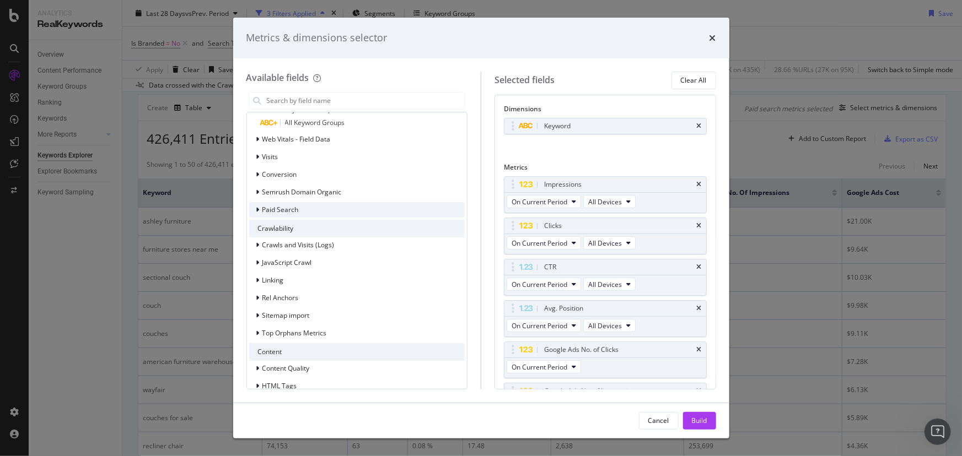
click at [263, 212] on span "Paid Search" at bounding box center [280, 209] width 36 height 9
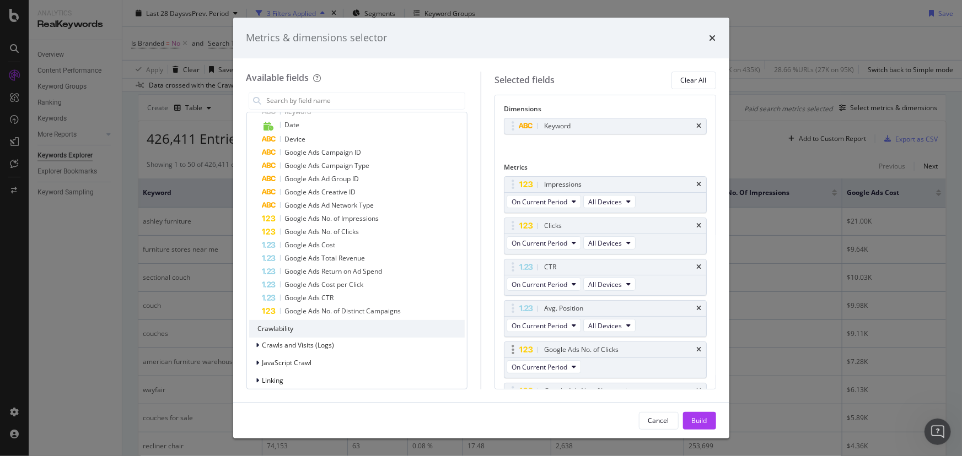
scroll to position [50, 0]
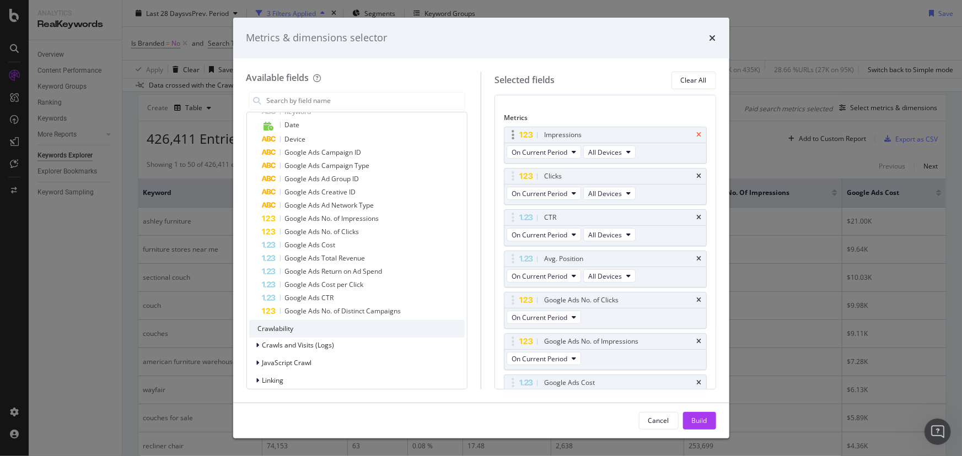
click at [697, 134] on icon "times" at bounding box center [699, 135] width 5 height 7
click at [697, 297] on icon "times" at bounding box center [699, 300] width 5 height 7
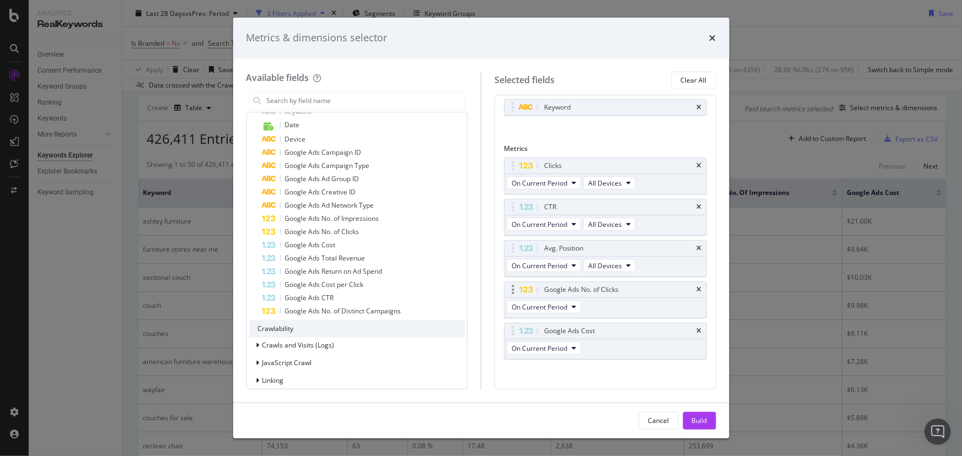
scroll to position [0, 0]
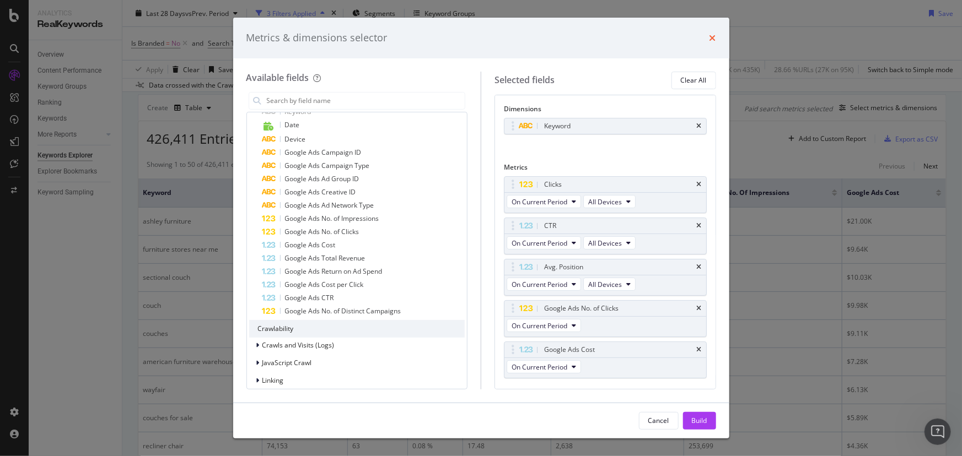
click at [709, 36] on icon "times" at bounding box center [712, 38] width 7 height 9
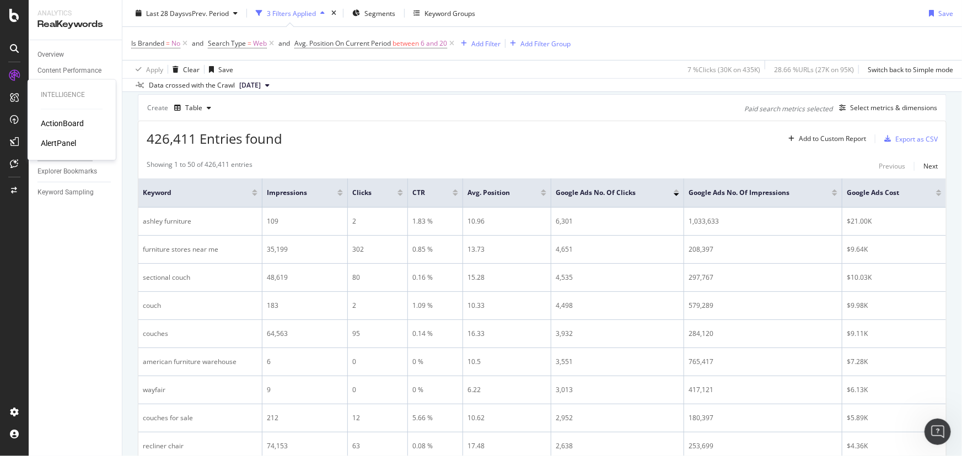
click at [51, 125] on div "ActionBoard" at bounding box center [62, 123] width 43 height 11
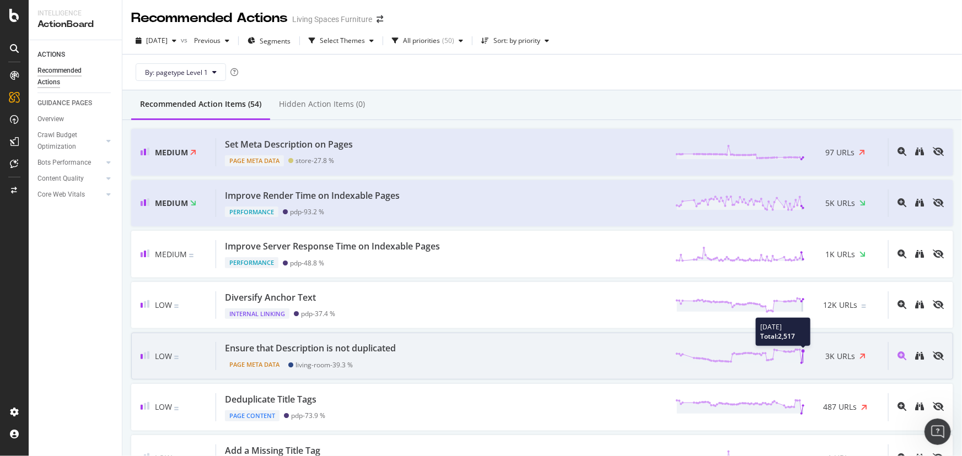
click at [796, 363] on icon at bounding box center [740, 356] width 130 height 17
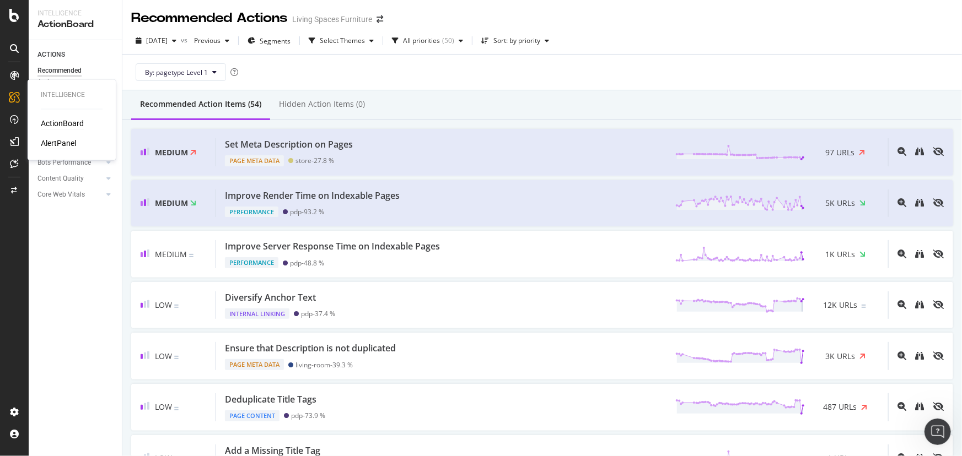
click at [53, 143] on div "AlertPanel" at bounding box center [58, 143] width 35 height 11
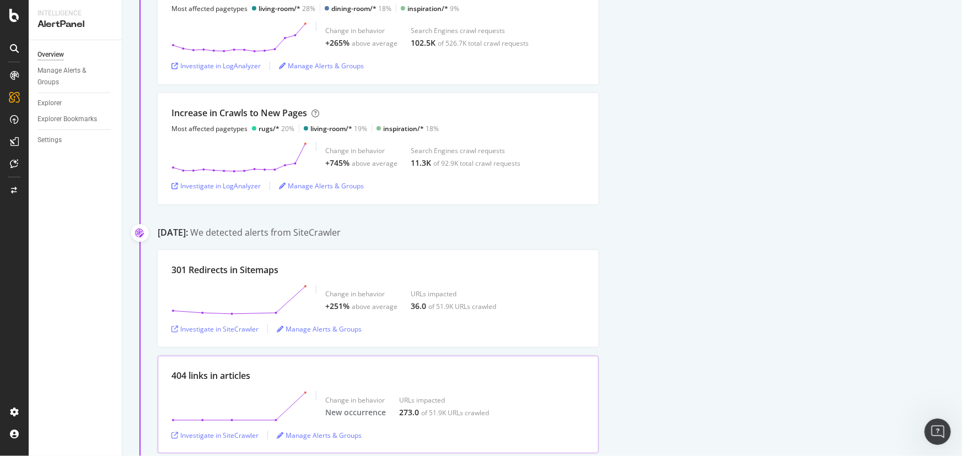
scroll to position [701, 0]
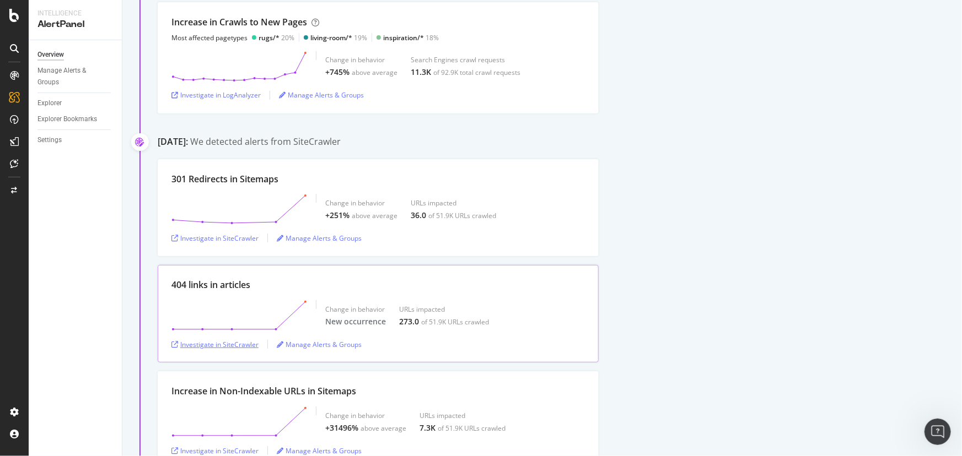
click at [235, 345] on div "Investigate in SiteCrawler" at bounding box center [214, 344] width 87 height 9
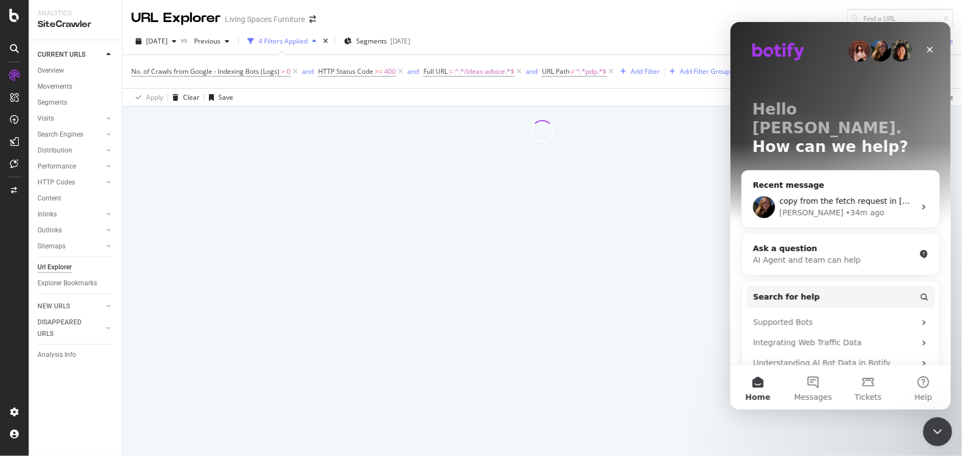
click at [946, 427] on div "Close Intercom Messenger" at bounding box center [936, 430] width 26 height 26
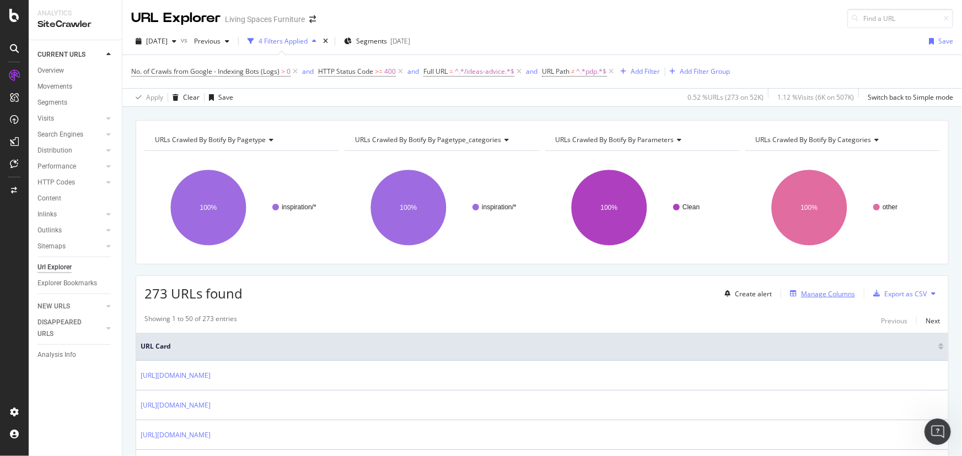
click at [818, 298] on div "Manage Columns" at bounding box center [828, 293] width 54 height 9
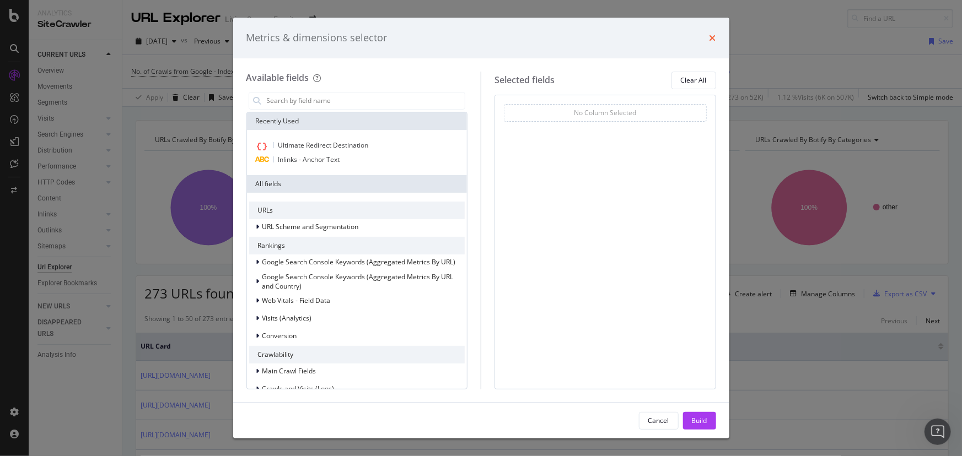
click at [715, 34] on icon "times" at bounding box center [712, 38] width 7 height 9
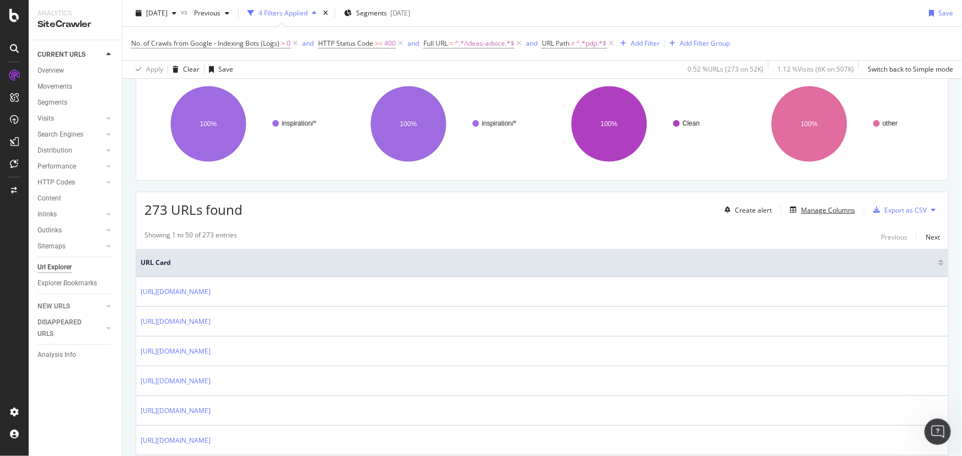
scroll to position [150, 0]
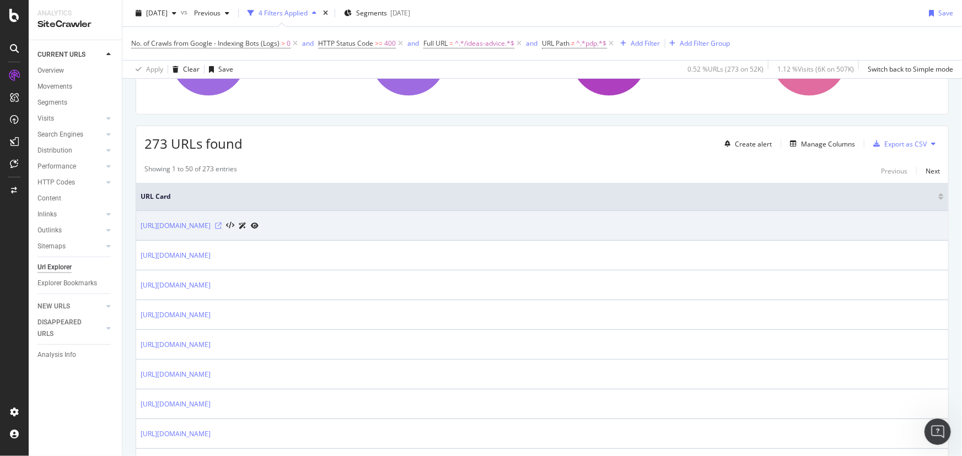
click at [222, 227] on icon at bounding box center [218, 226] width 7 height 7
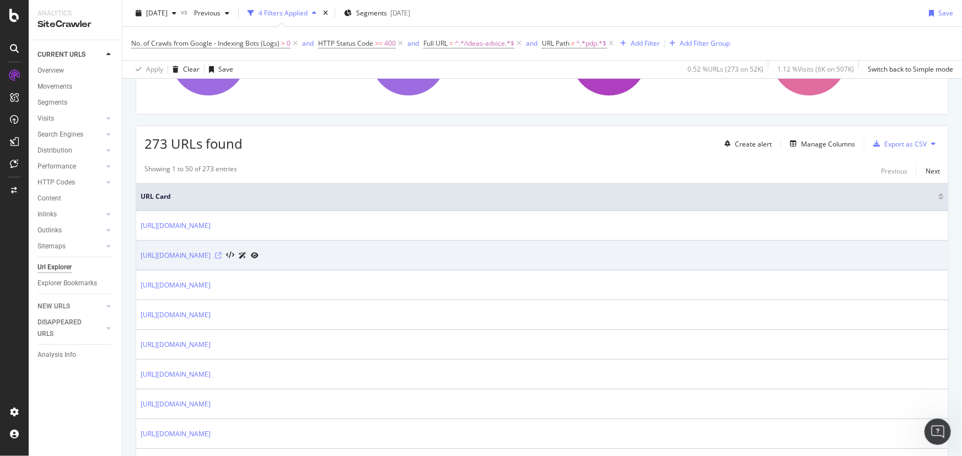
click at [222, 254] on icon at bounding box center [218, 255] width 7 height 7
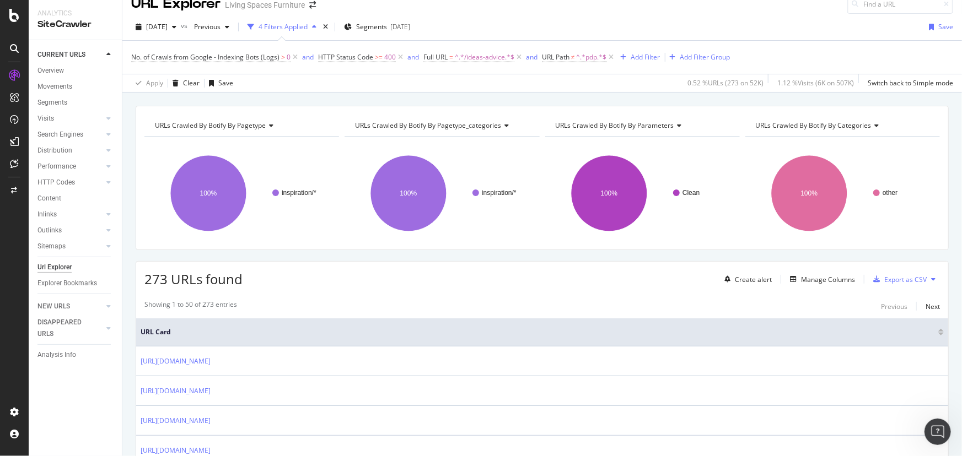
scroll to position [0, 0]
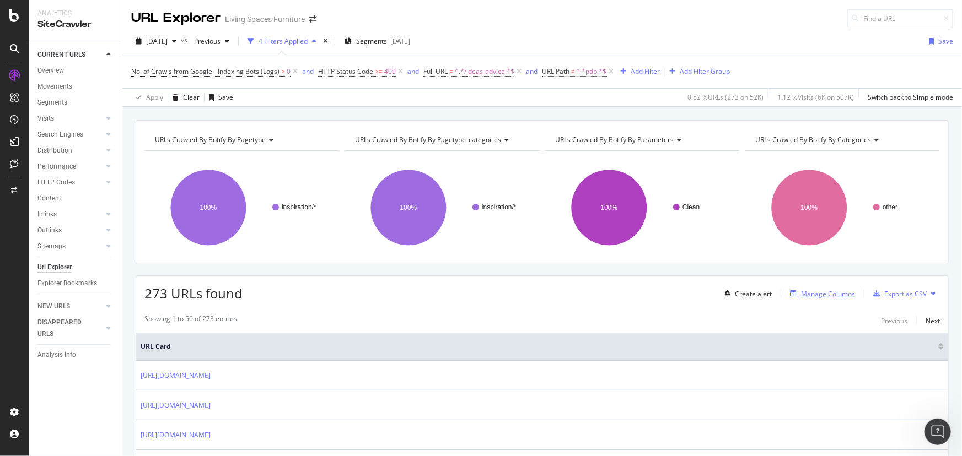
click at [809, 297] on div "Manage Columns" at bounding box center [828, 293] width 54 height 9
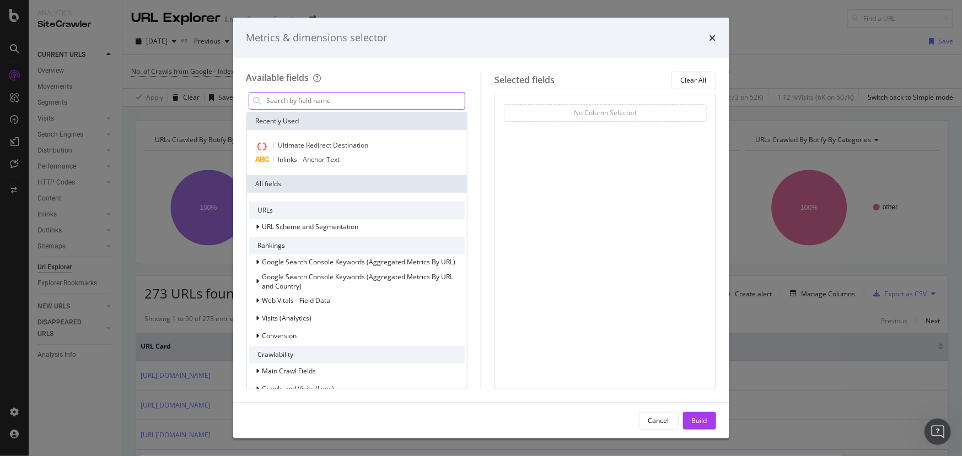
click at [310, 103] on input "modal" at bounding box center [366, 101] width 200 height 17
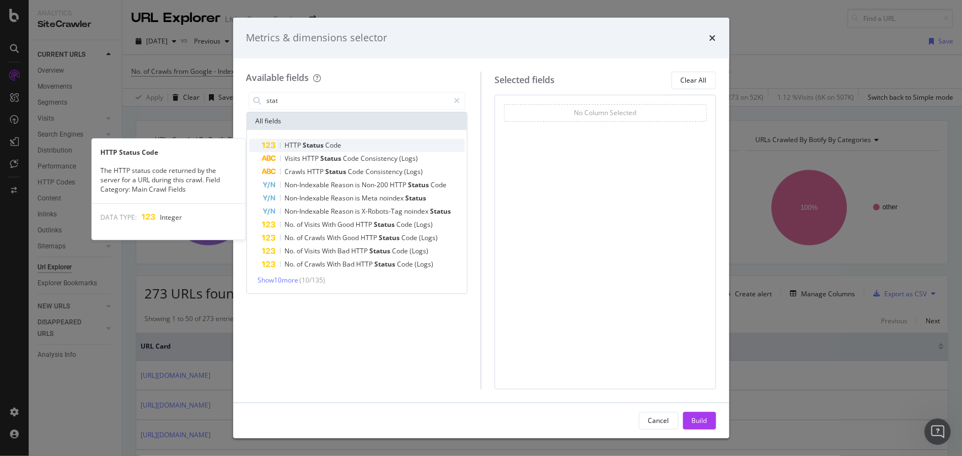
type input "stat"
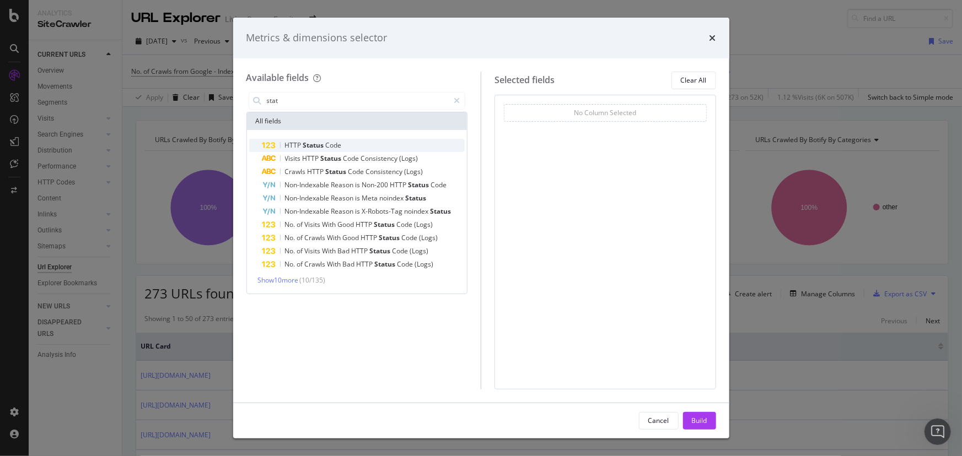
click at [315, 143] on span "Status" at bounding box center [314, 145] width 23 height 9
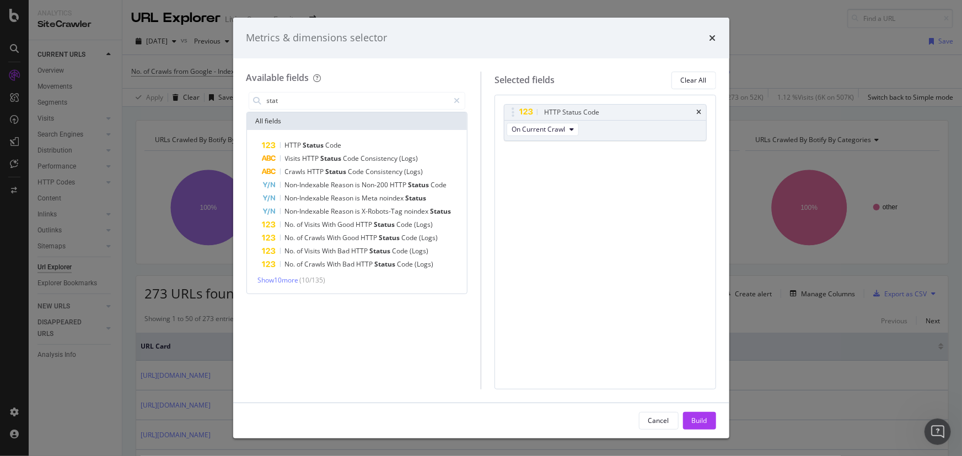
click at [703, 423] on div "Build" at bounding box center [699, 420] width 15 height 9
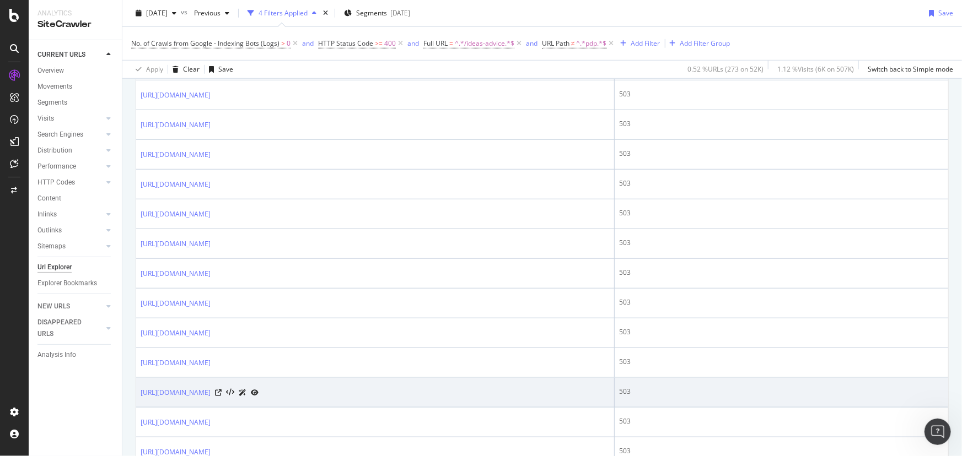
scroll to position [501, 0]
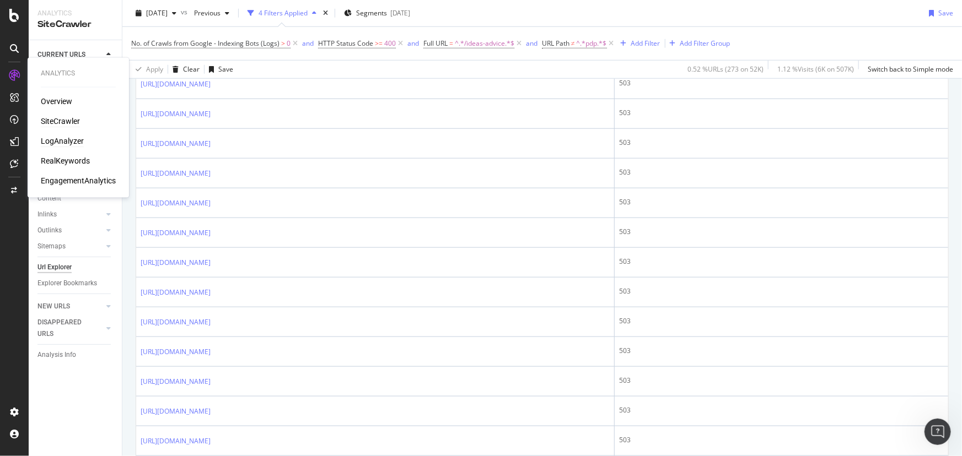
click at [53, 145] on div "LogAnalyzer" at bounding box center [62, 141] width 43 height 11
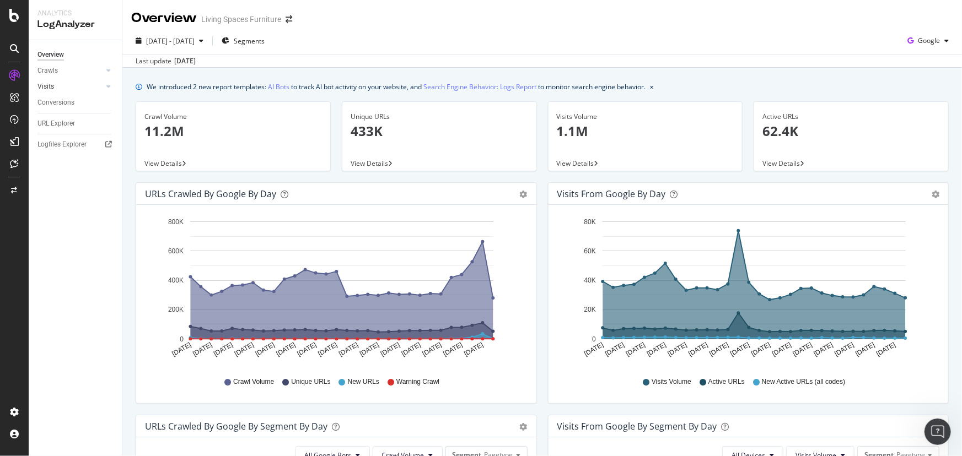
click at [55, 88] on link "Visits" at bounding box center [70, 87] width 66 height 12
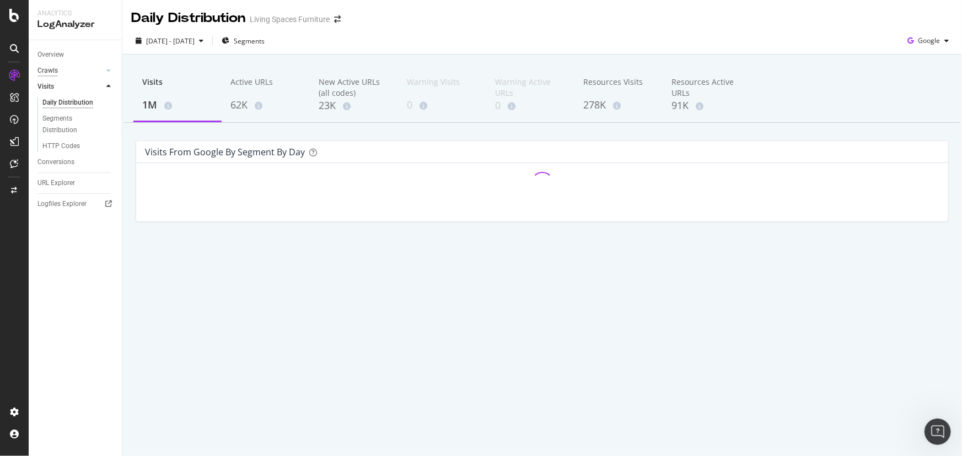
click at [47, 71] on div "Crawls" at bounding box center [47, 71] width 20 height 12
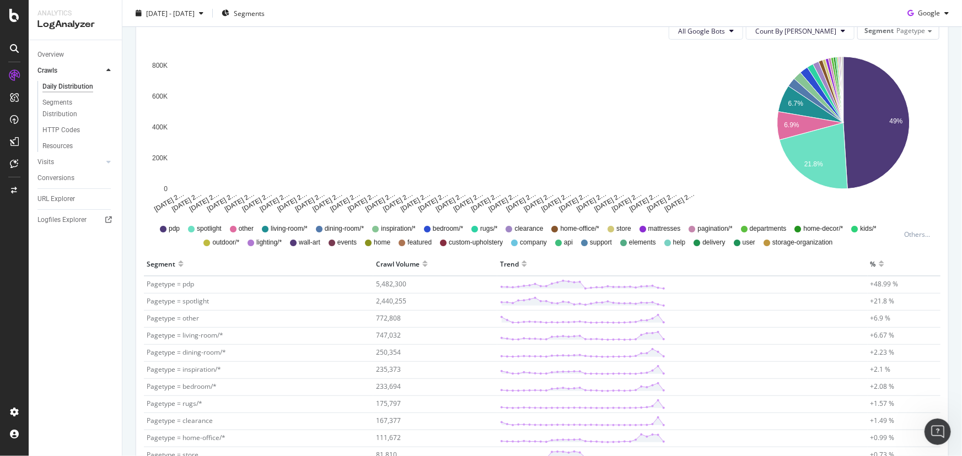
scroll to position [100, 0]
